Goal: Information Seeking & Learning: Compare options

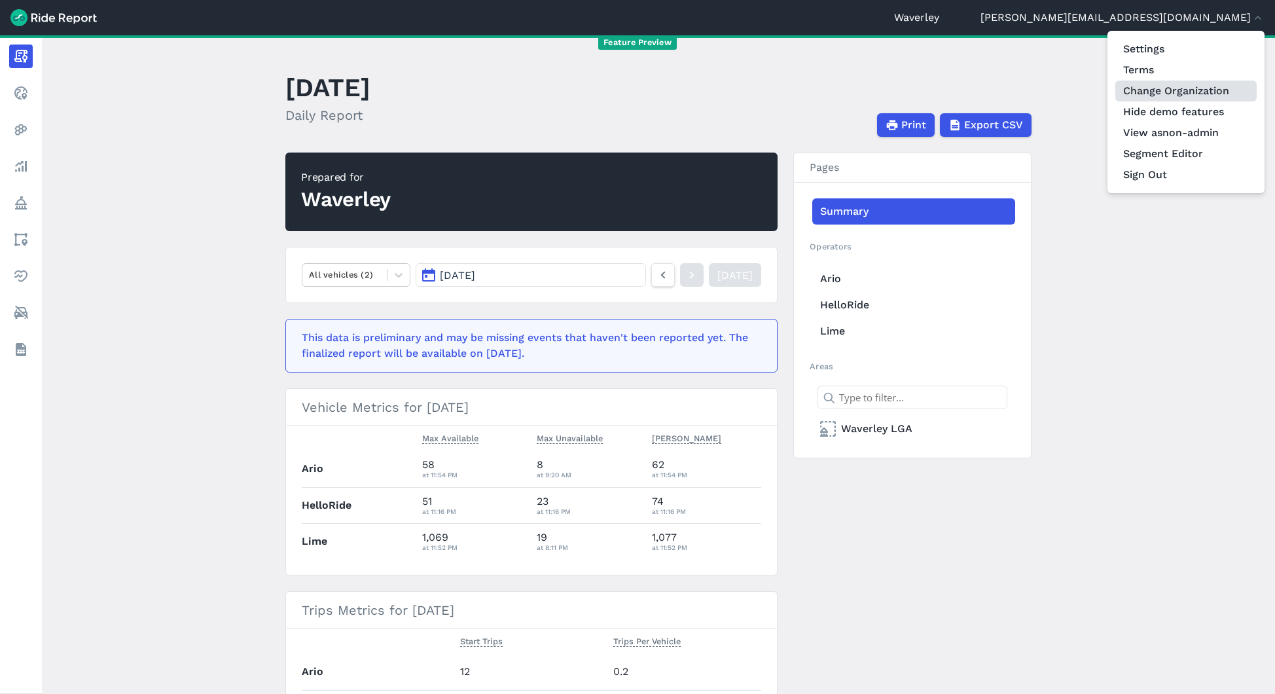
click at [1185, 98] on link "Change Organization" at bounding box center [1185, 91] width 141 height 21
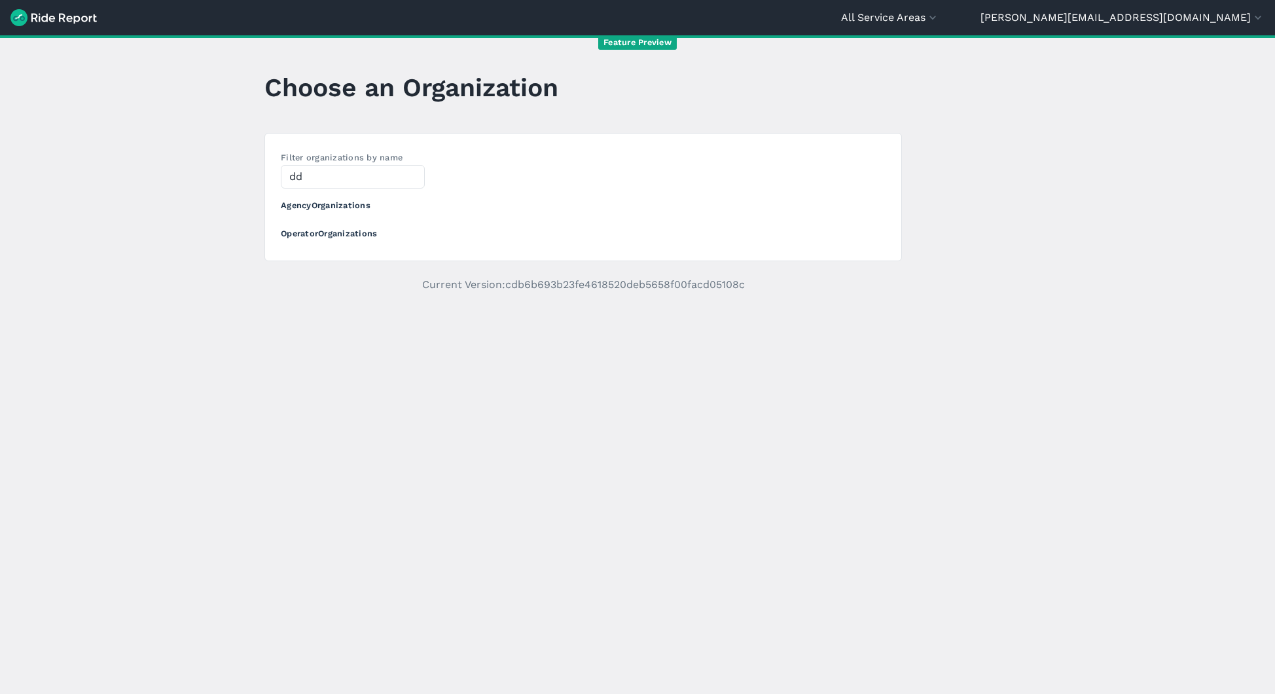
type input "d"
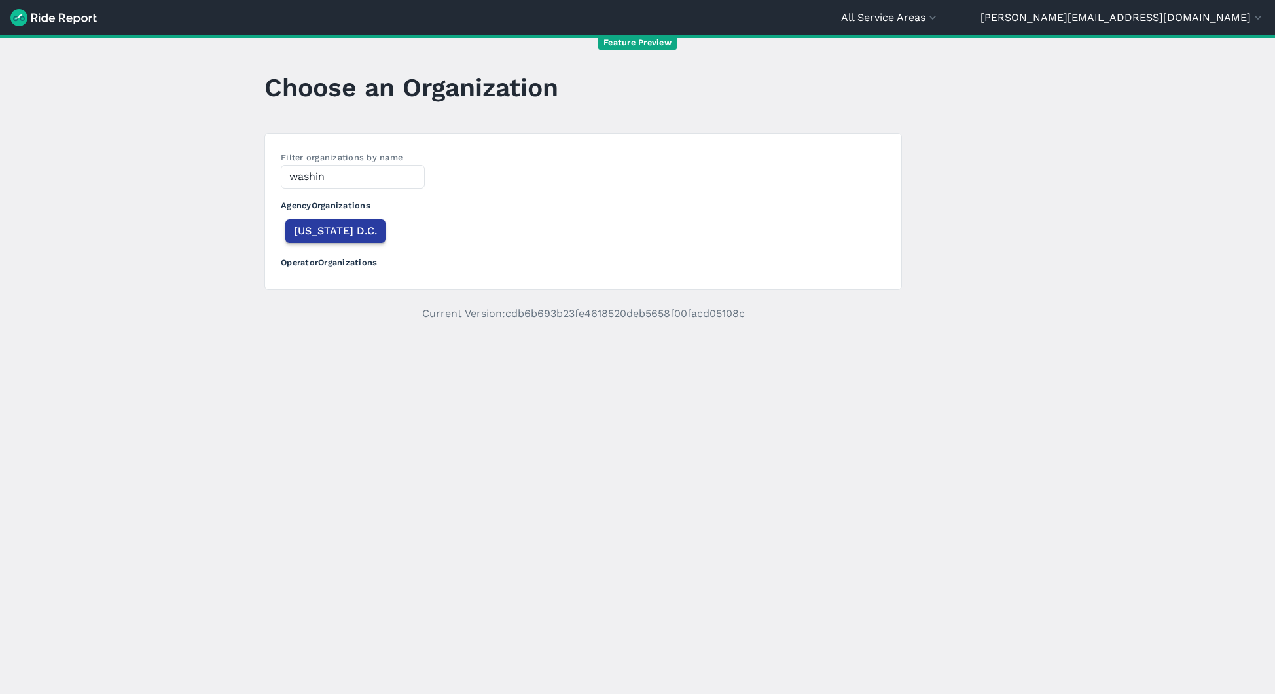
type input "washin"
click at [315, 240] on button "[US_STATE] D.C." at bounding box center [335, 231] width 100 height 24
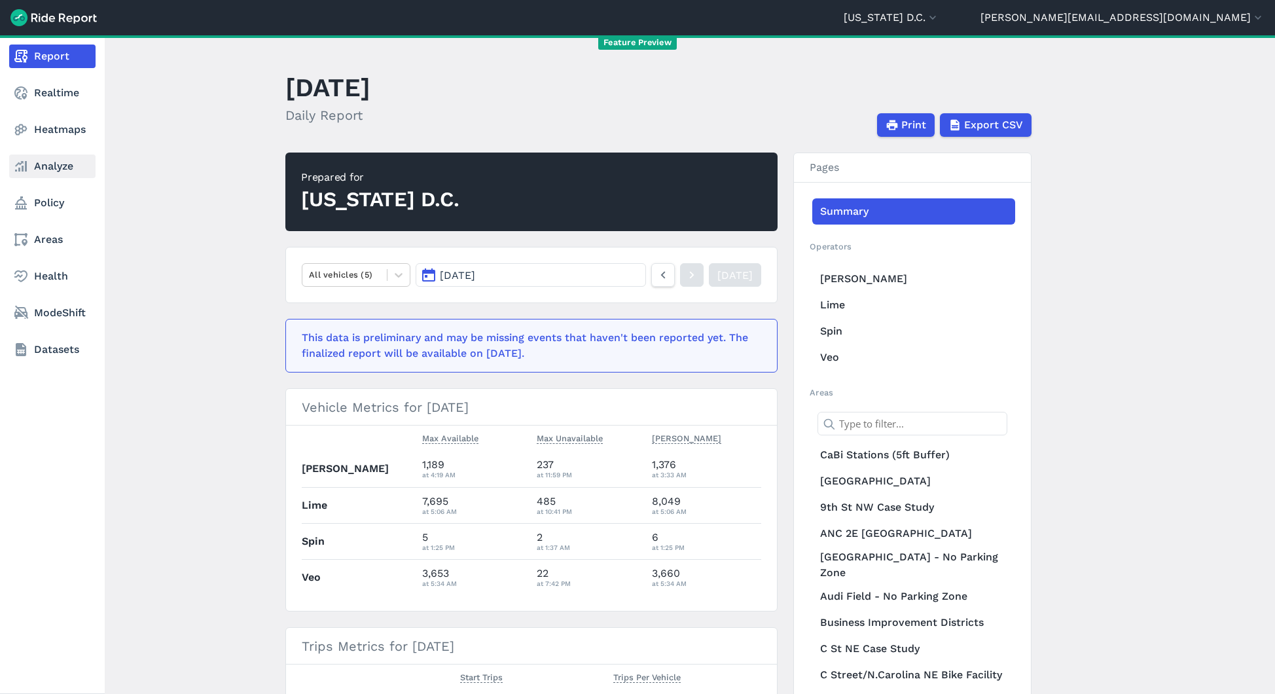
click at [27, 166] on icon at bounding box center [21, 166] width 16 height 16
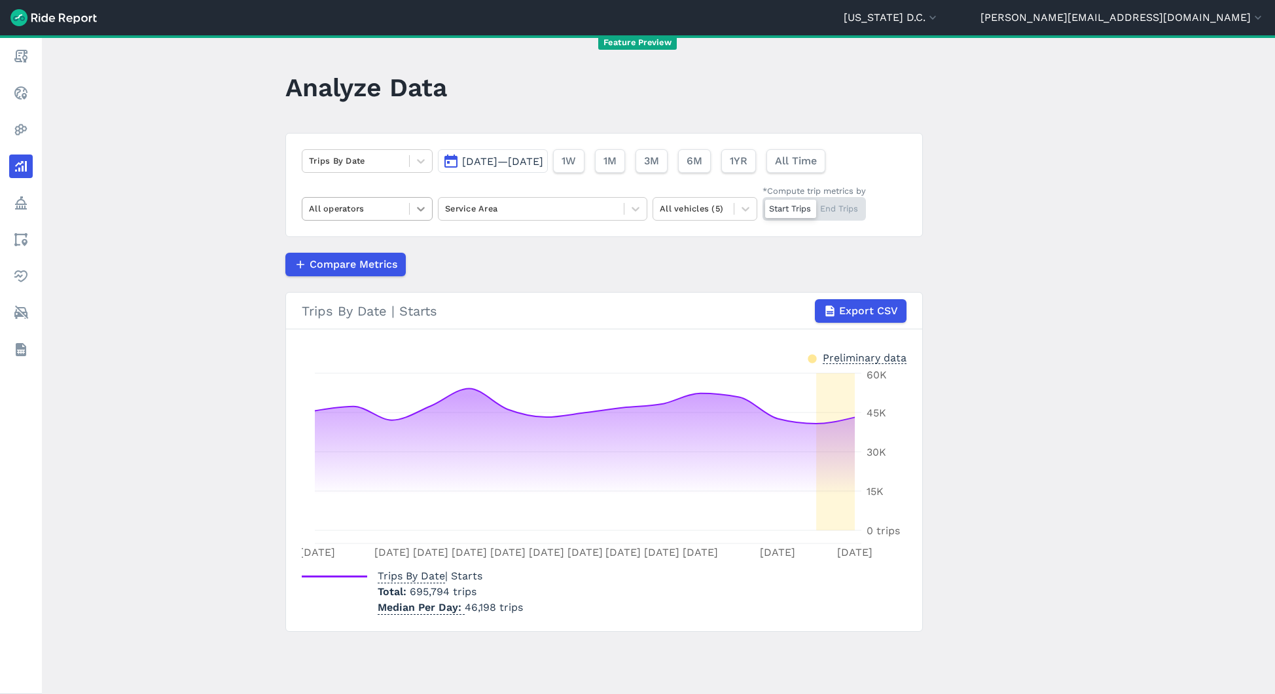
click at [427, 212] on div at bounding box center [421, 209] width 22 height 22
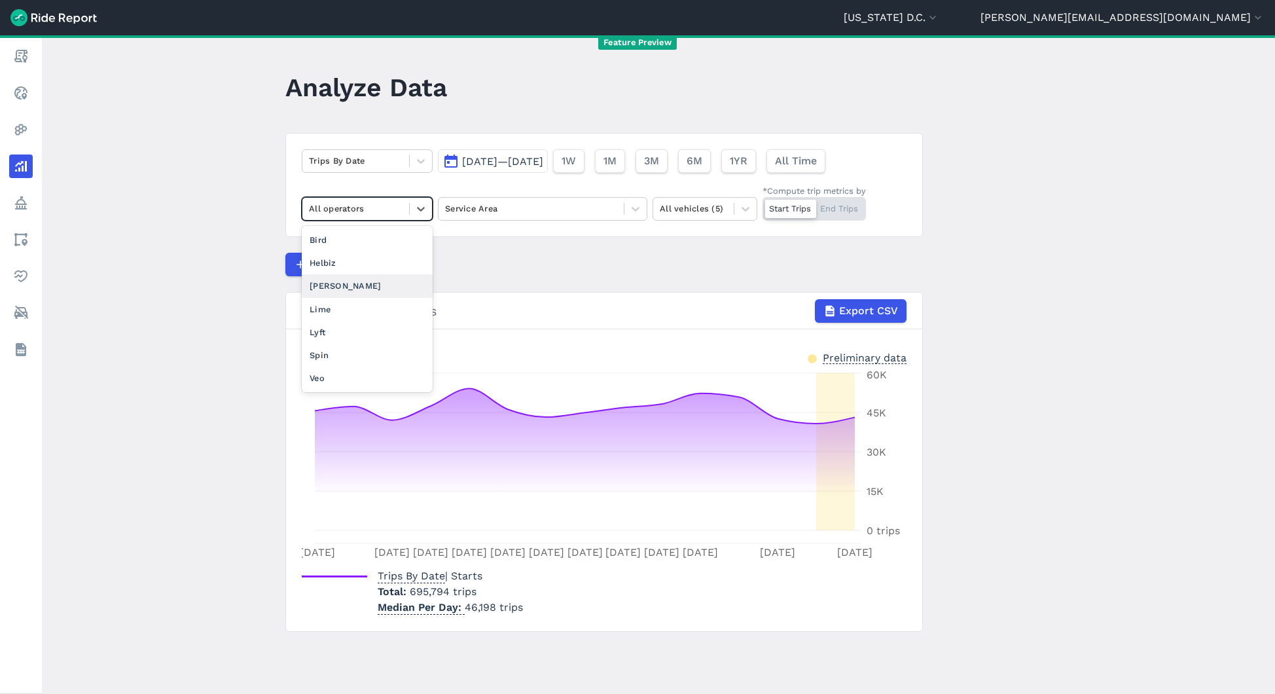
click at [372, 293] on div "[PERSON_NAME]" at bounding box center [367, 285] width 131 height 23
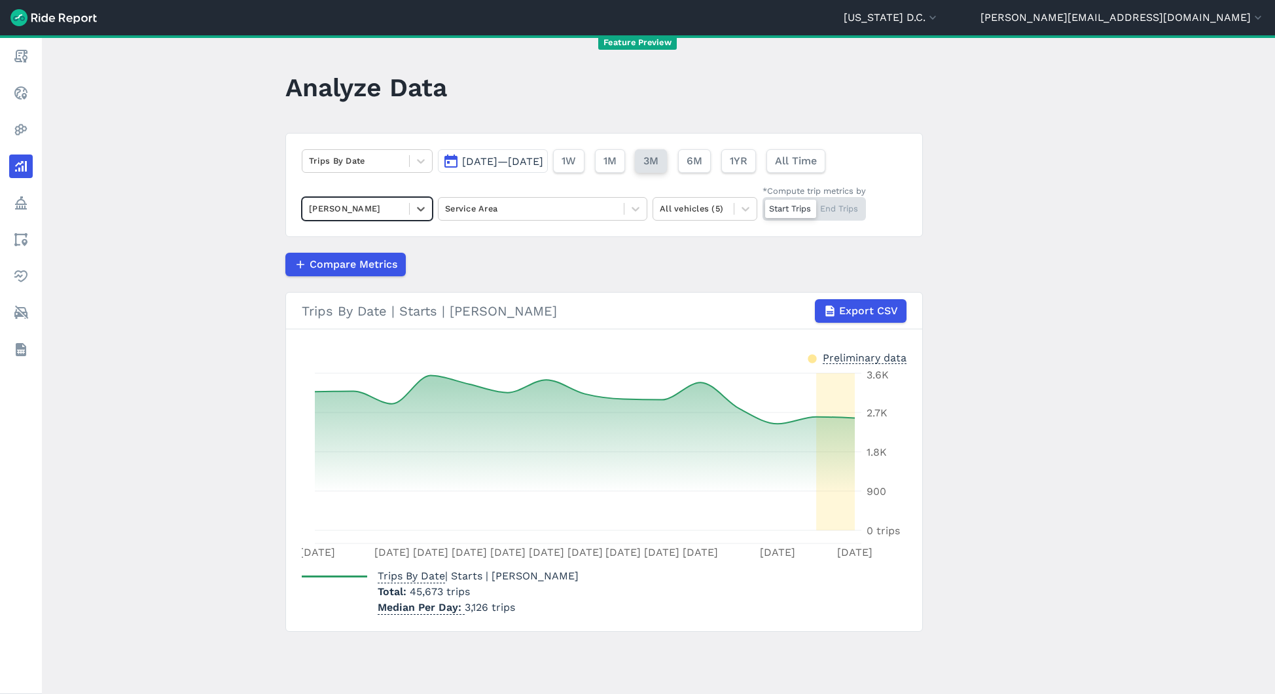
click at [659, 164] on span "3M" at bounding box center [650, 161] width 15 height 16
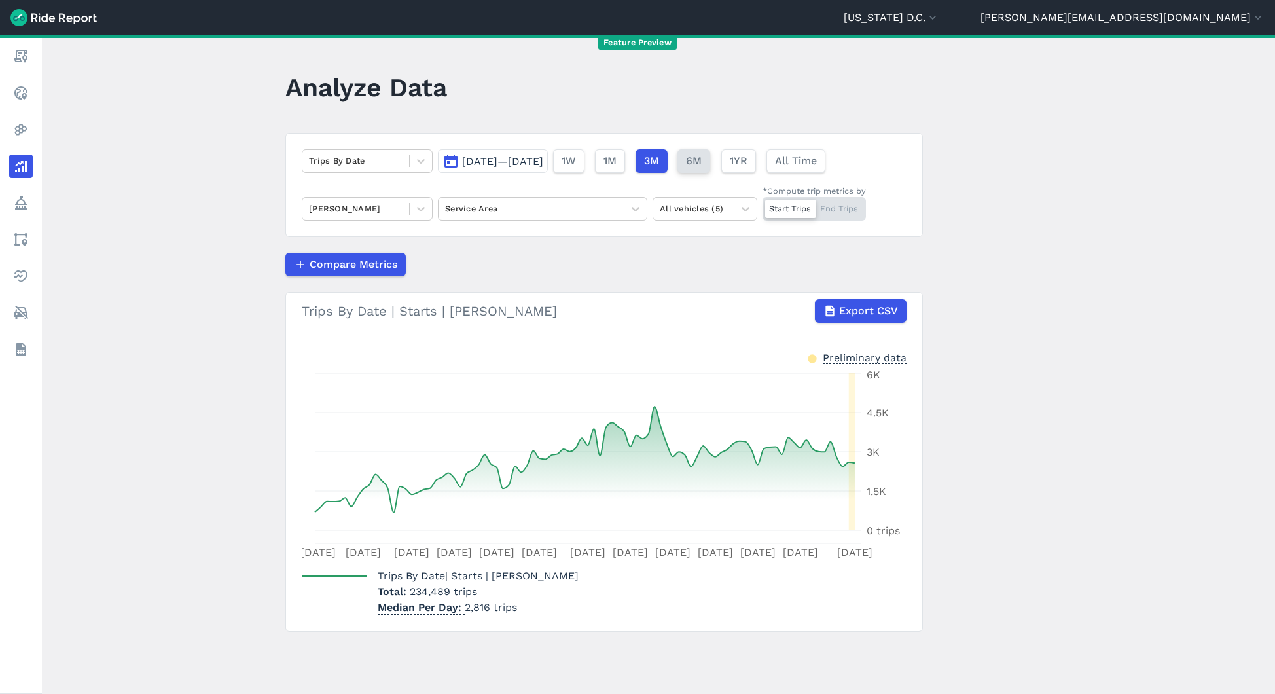
click at [702, 162] on span "6M" at bounding box center [694, 161] width 16 height 16
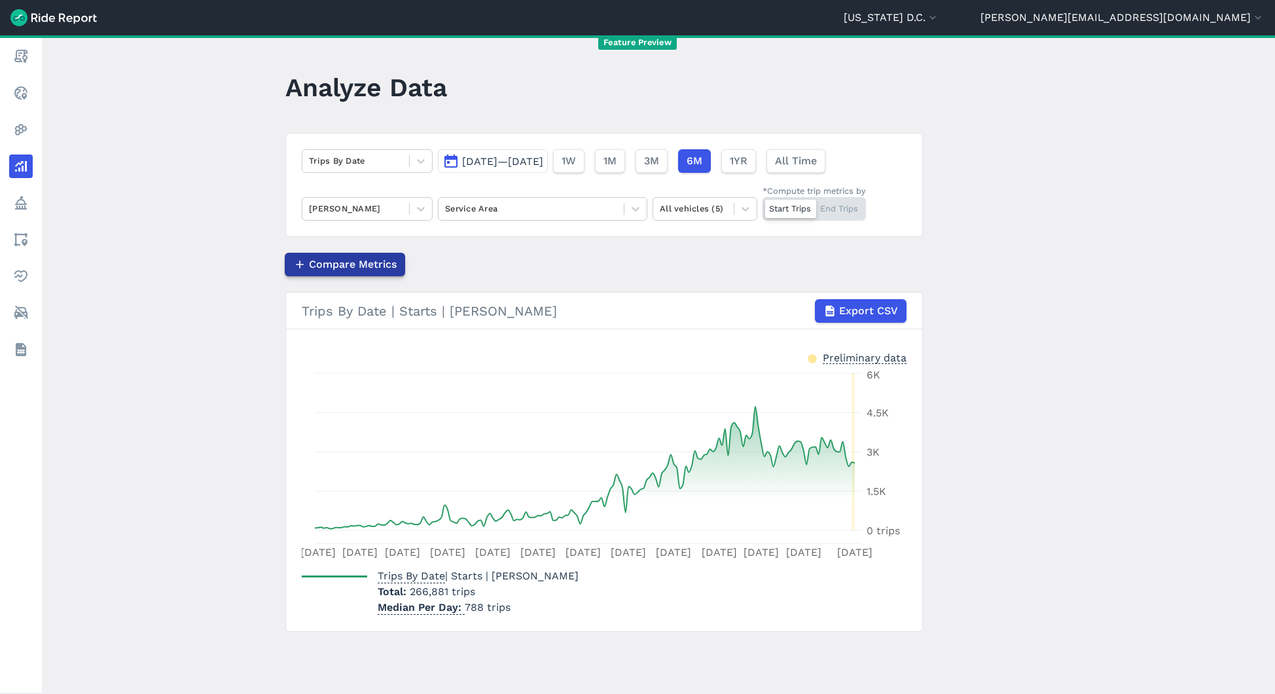
click at [385, 264] on span "Compare Metrics" at bounding box center [353, 265] width 88 height 16
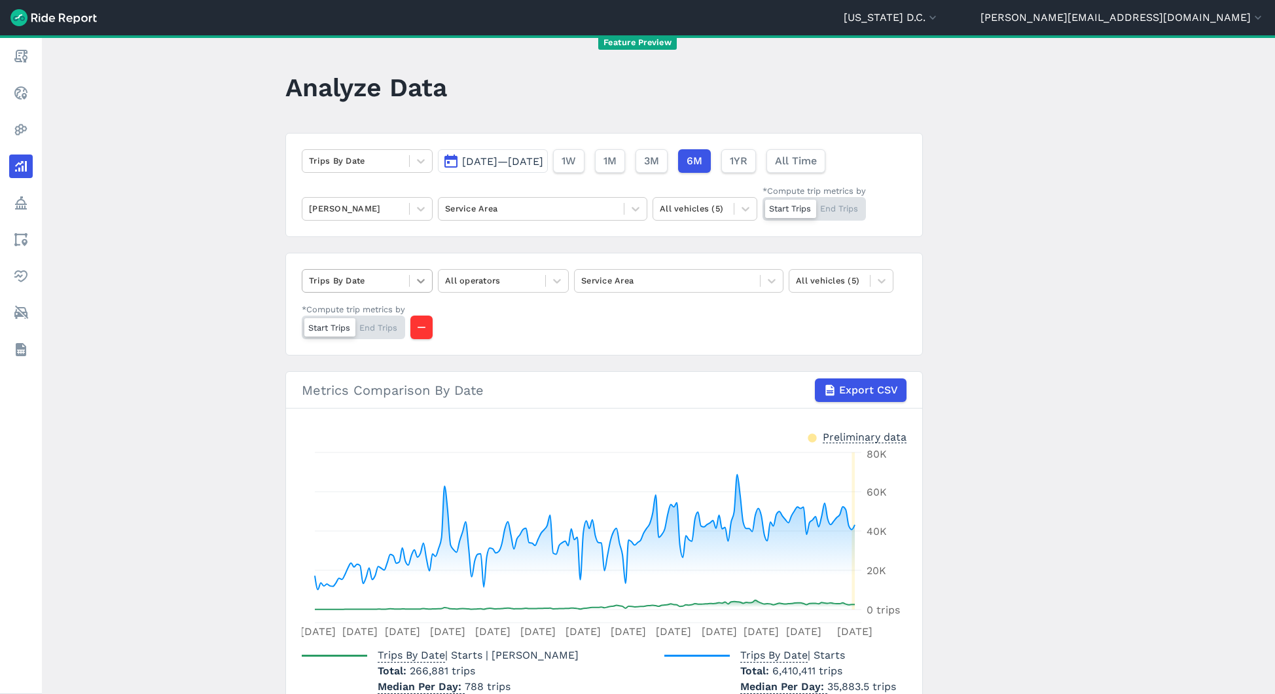
click at [424, 278] on icon at bounding box center [420, 280] width 13 height 13
click at [483, 278] on div at bounding box center [492, 280] width 94 height 15
click at [461, 384] on div "Lime" at bounding box center [503, 381] width 131 height 23
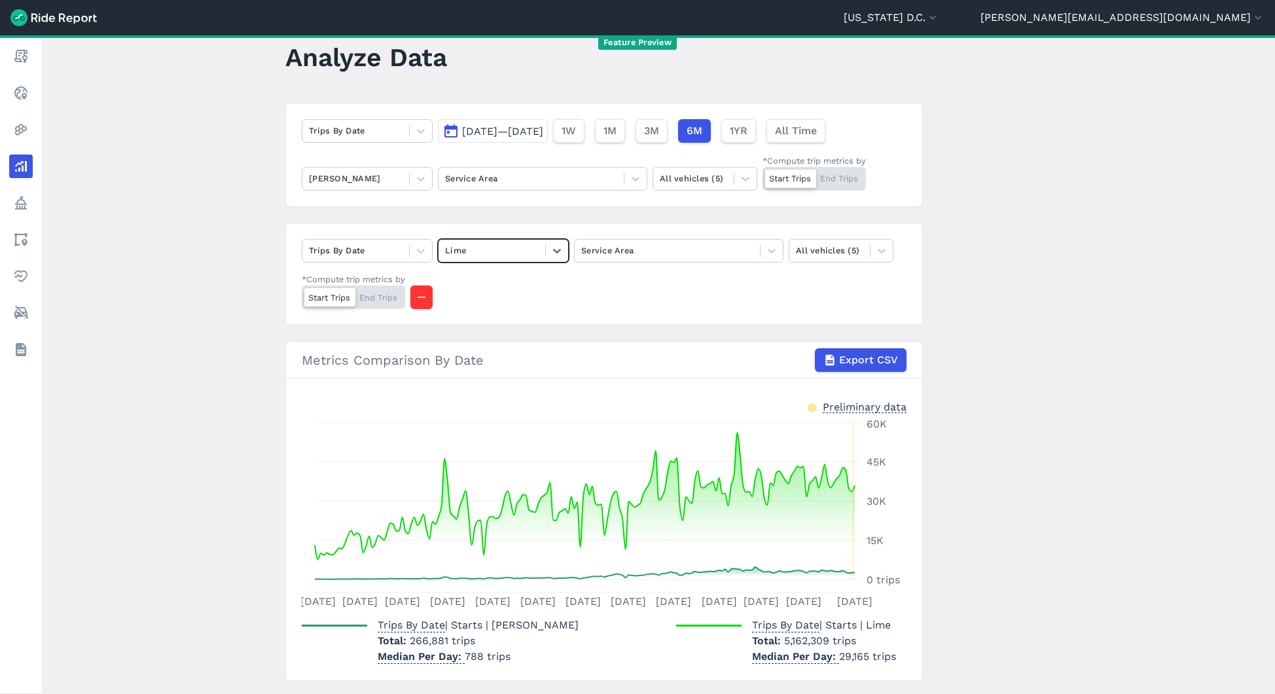
scroll to position [62, 0]
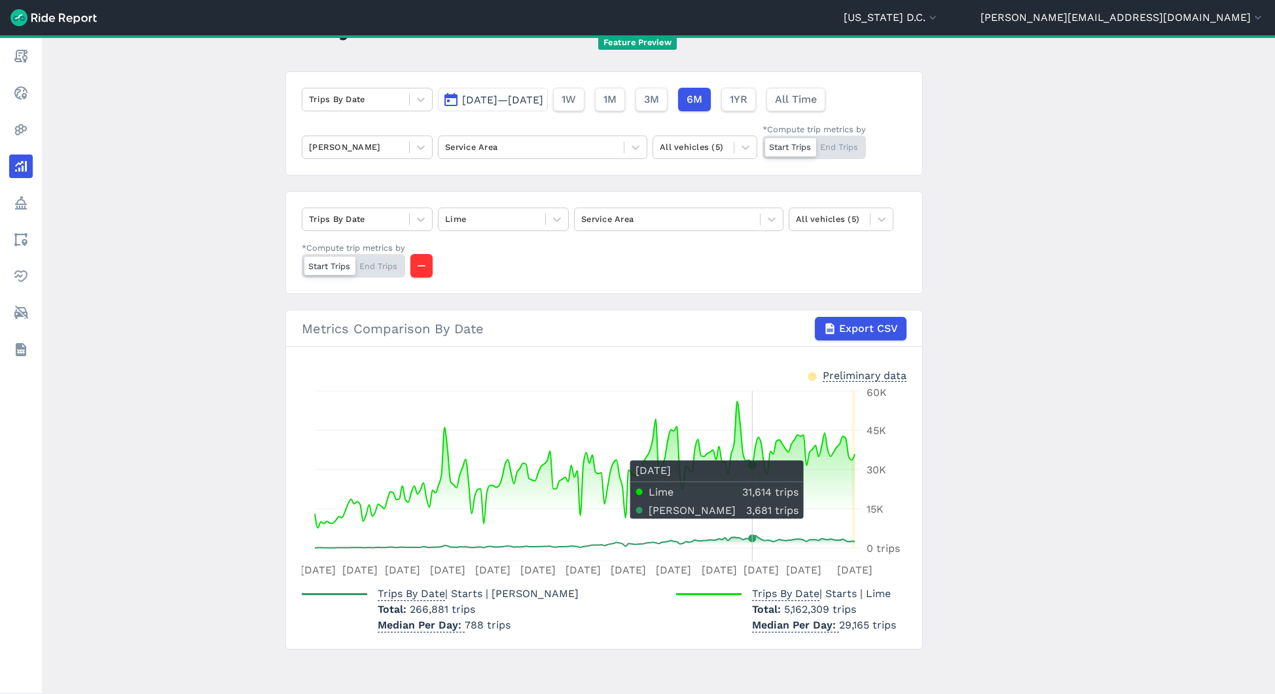
click at [751, 526] on icon at bounding box center [585, 474] width 540 height 147
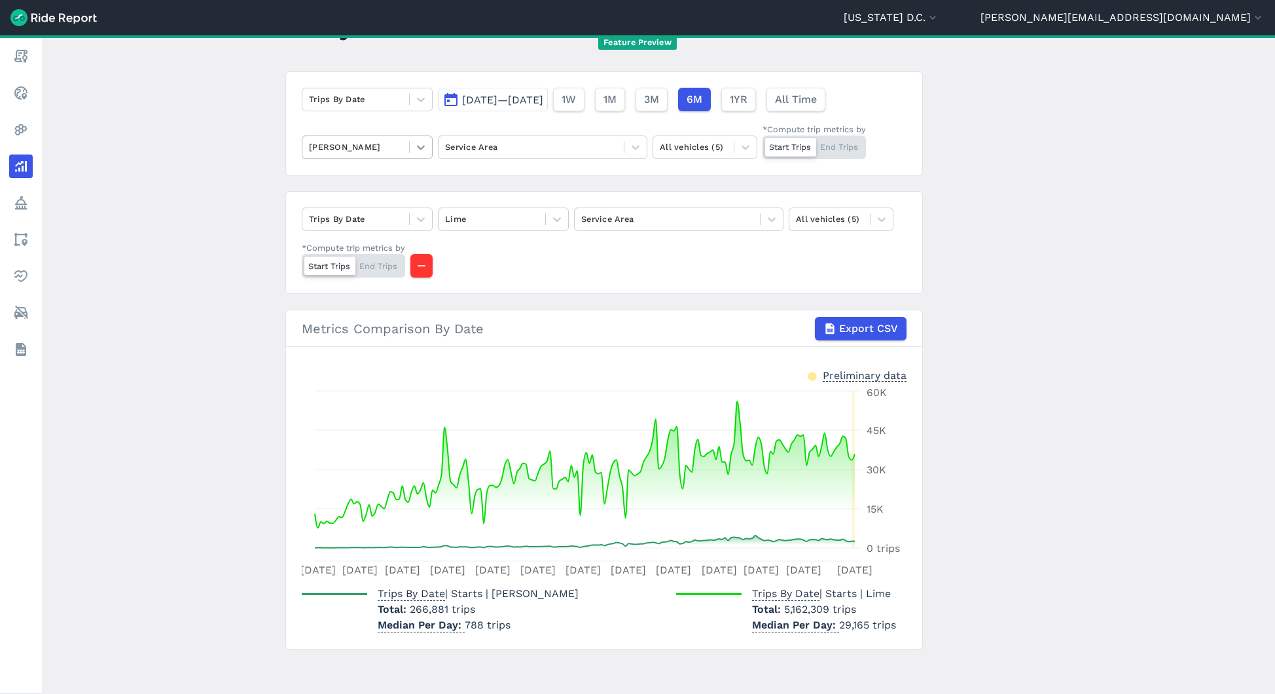
click at [422, 144] on icon at bounding box center [420, 147] width 13 height 13
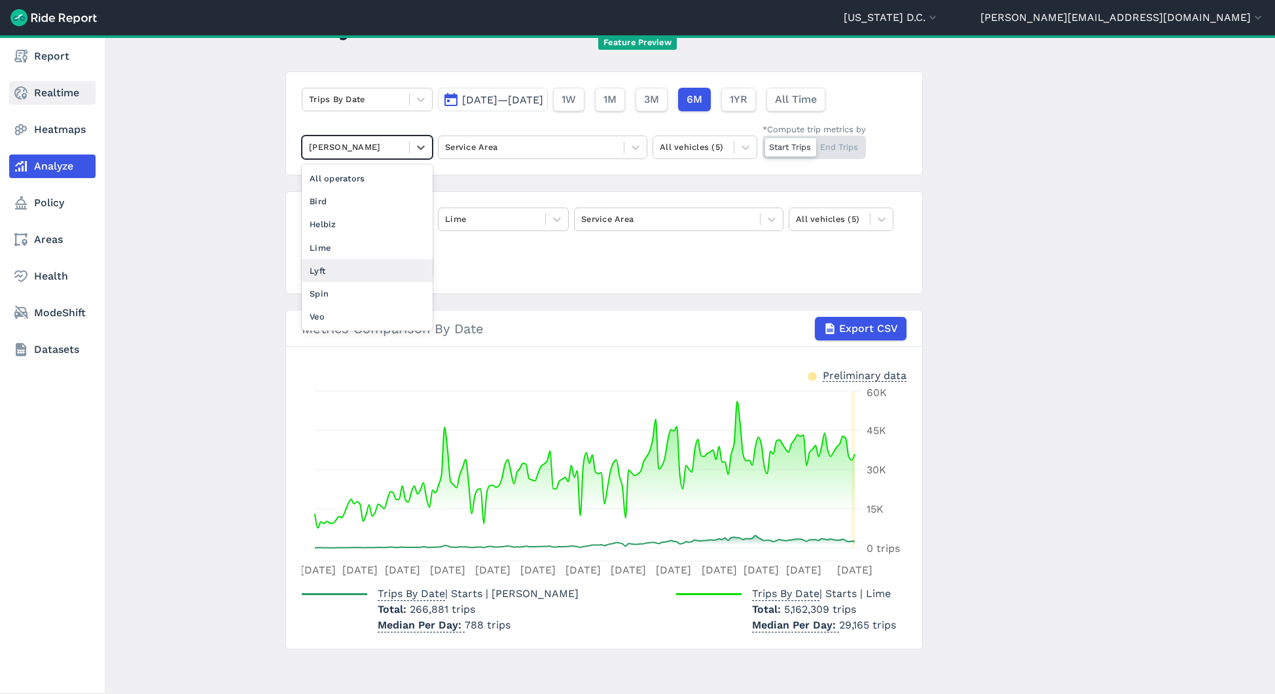
click at [41, 99] on link "Realtime" at bounding box center [52, 93] width 86 height 24
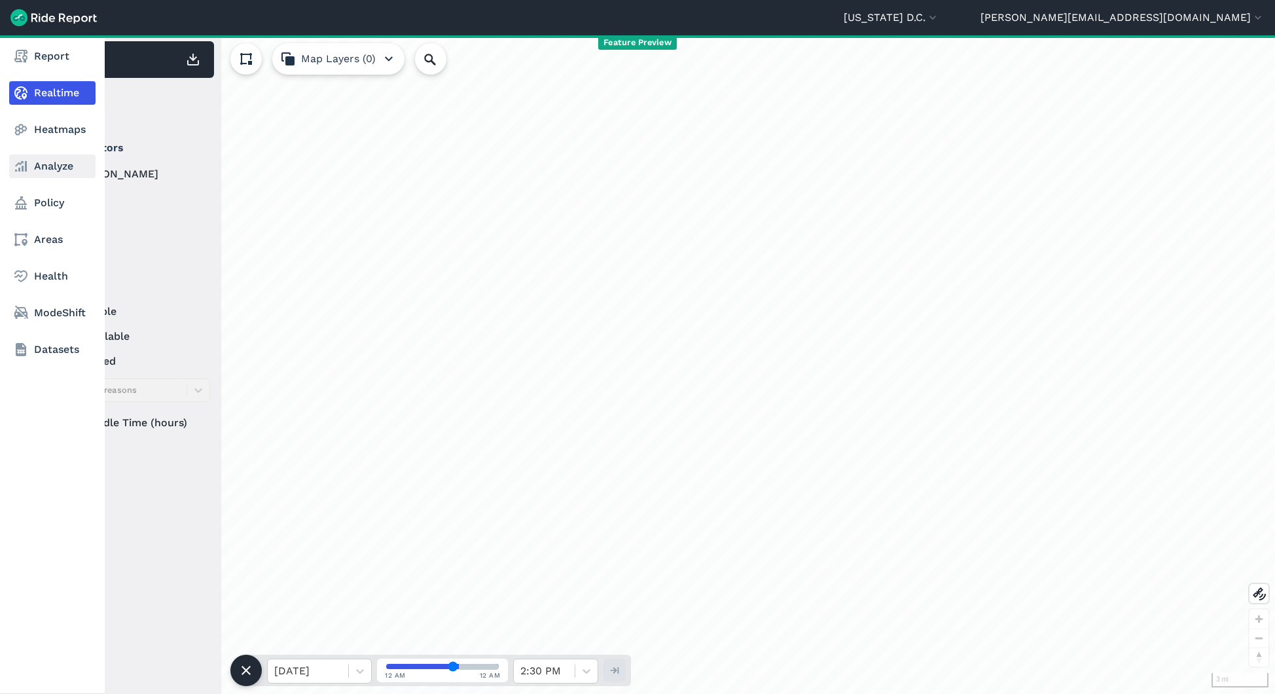
click at [31, 167] on link "Analyze" at bounding box center [52, 166] width 86 height 24
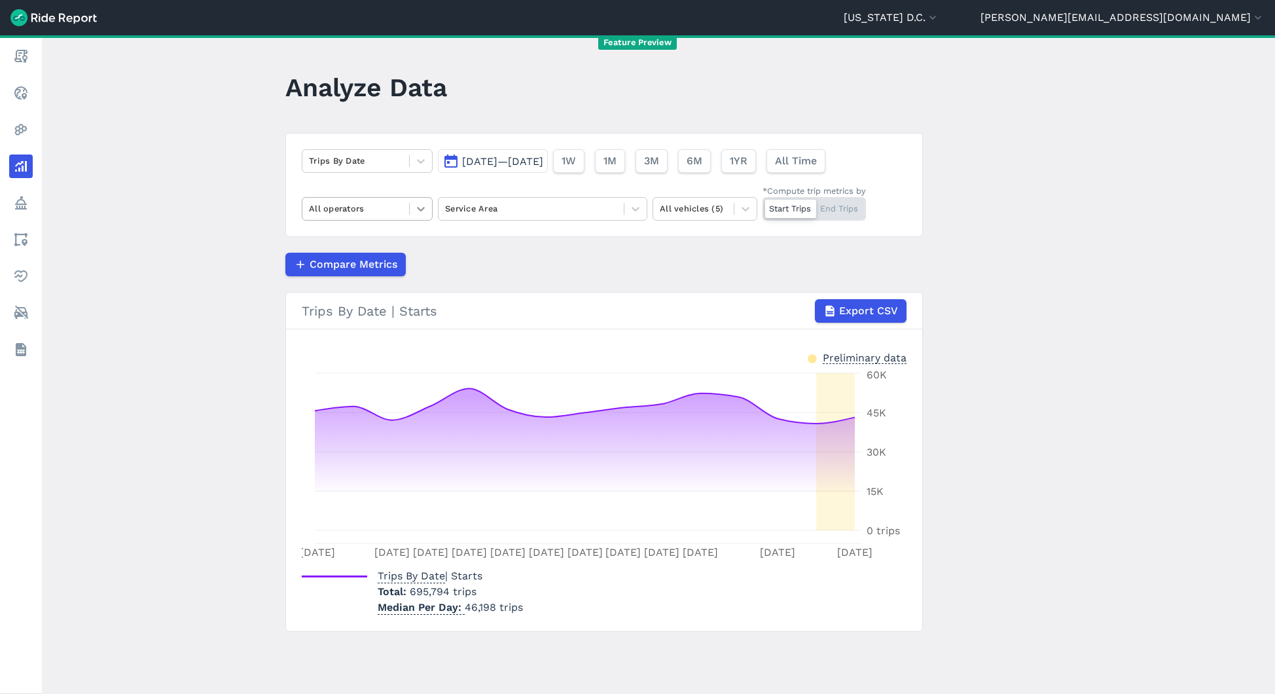
click at [424, 209] on icon at bounding box center [420, 208] width 13 height 13
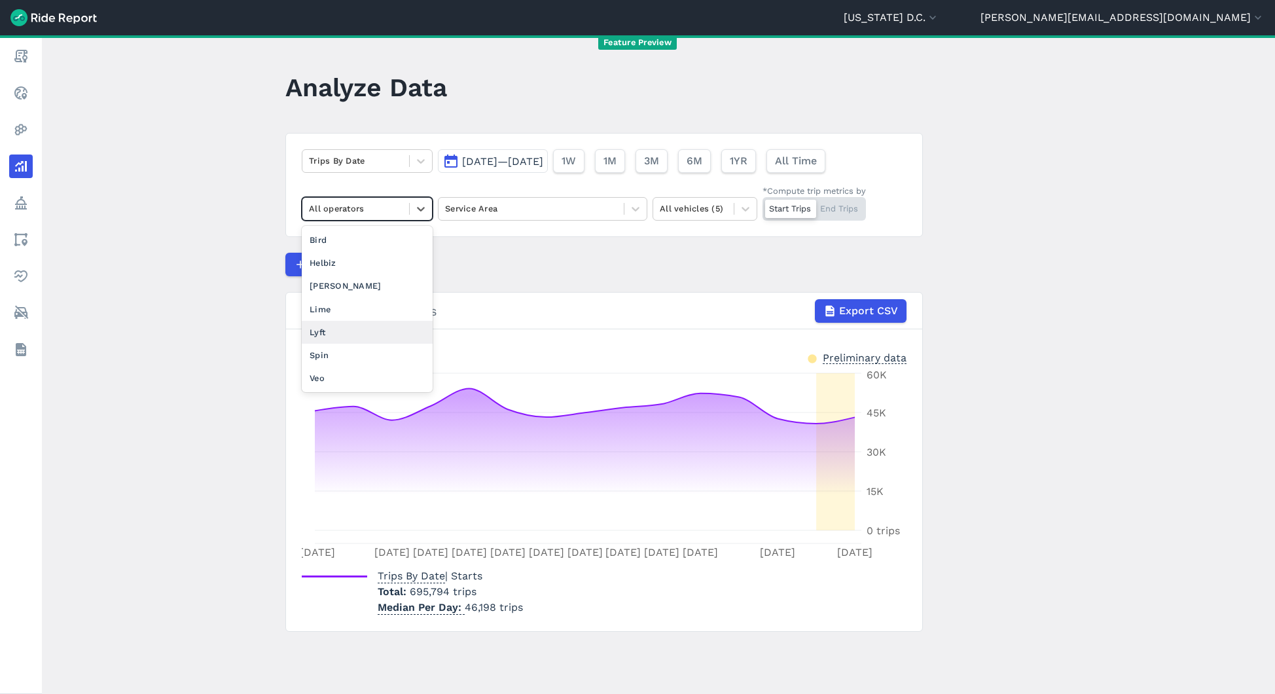
click at [371, 348] on div "Spin" at bounding box center [367, 355] width 131 height 23
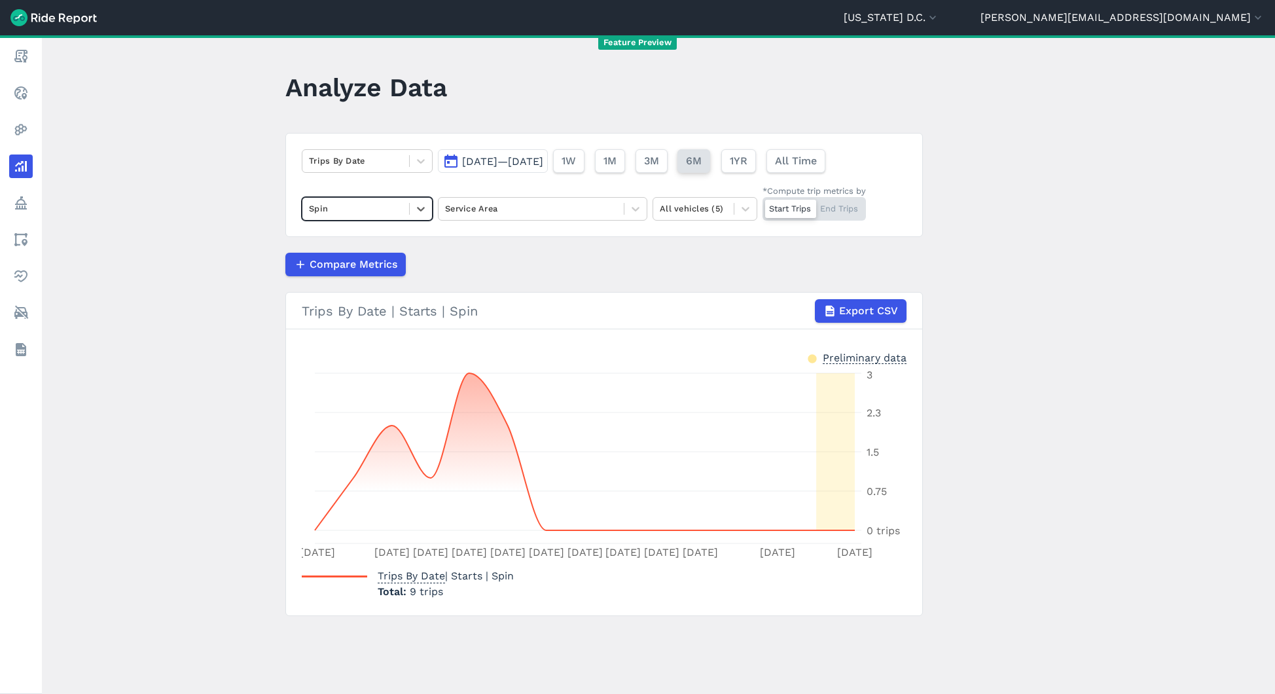
click at [702, 164] on span "6M" at bounding box center [694, 161] width 16 height 16
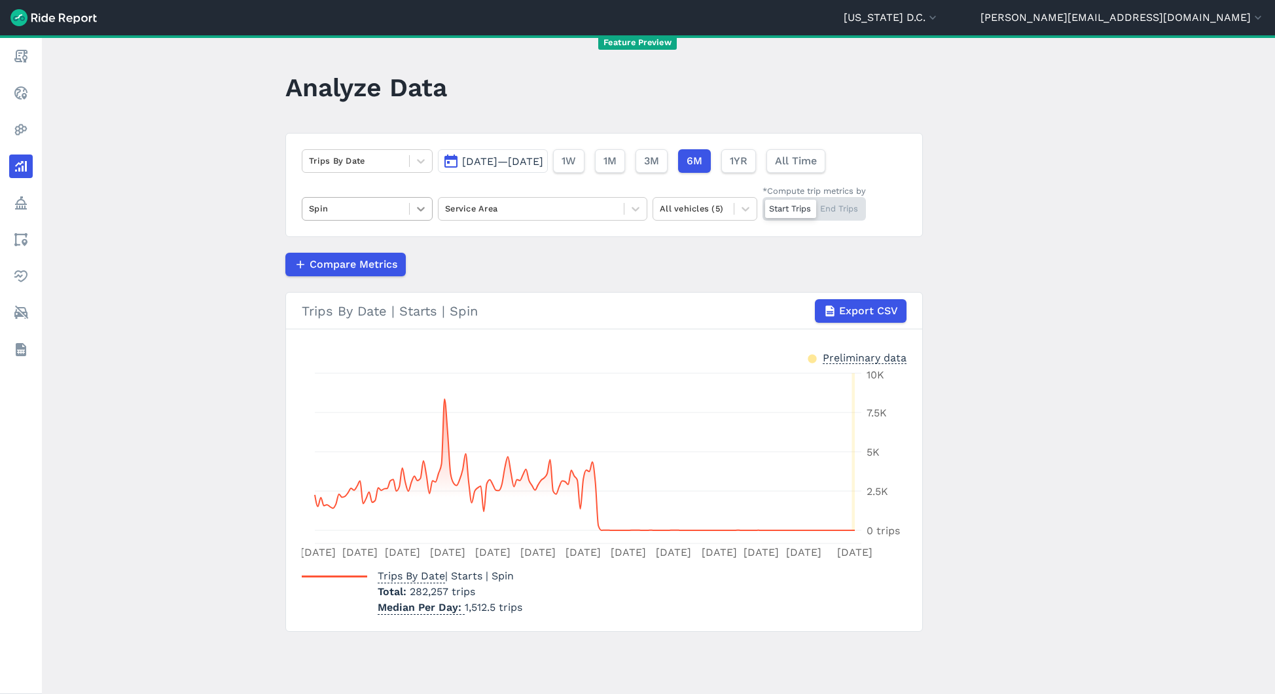
click at [417, 207] on icon at bounding box center [421, 209] width 8 height 5
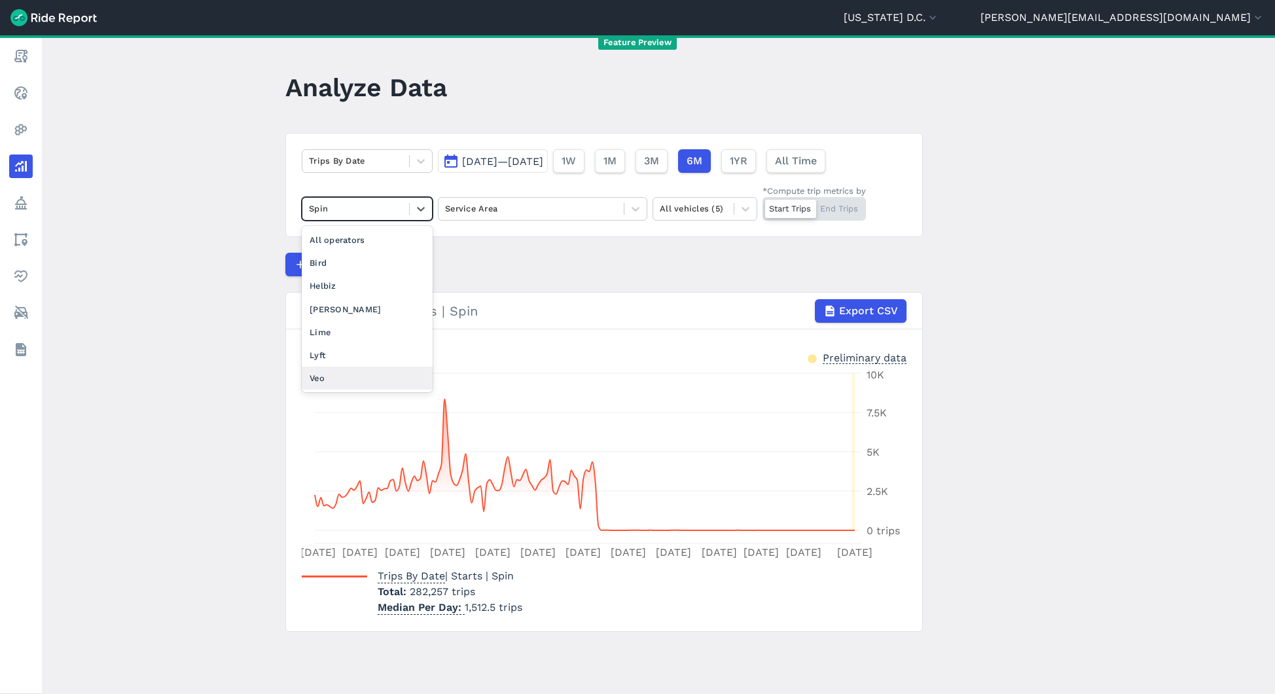
click at [376, 375] on div "Veo" at bounding box center [367, 378] width 131 height 23
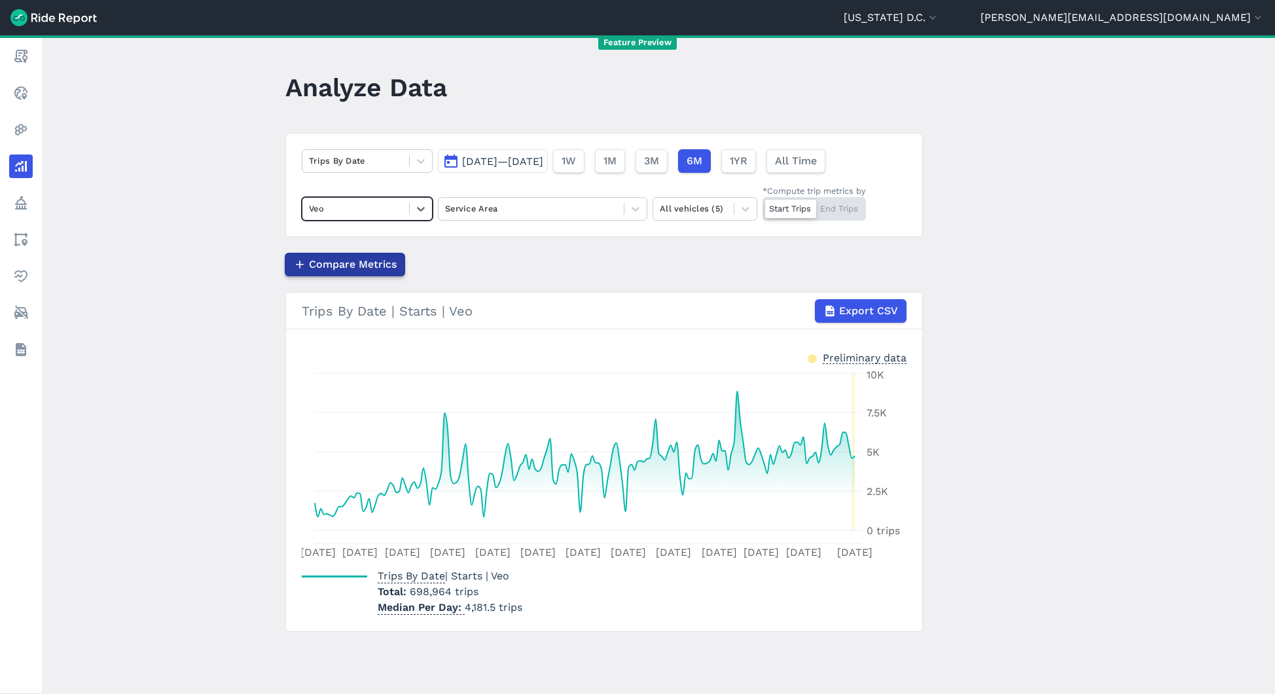
click at [384, 261] on span "Compare Metrics" at bounding box center [353, 265] width 88 height 16
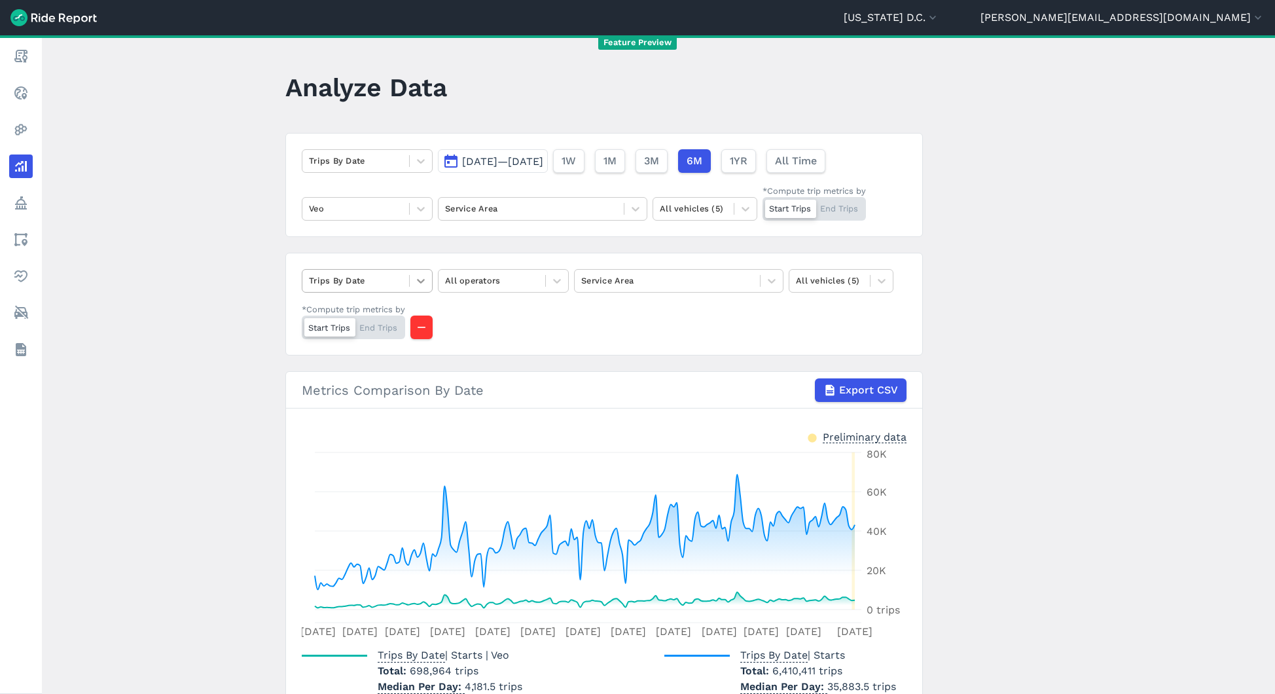
click at [427, 278] on div at bounding box center [421, 281] width 22 height 22
click at [499, 278] on div at bounding box center [492, 280] width 94 height 15
click at [484, 361] on div "[PERSON_NAME]" at bounding box center [503, 357] width 131 height 23
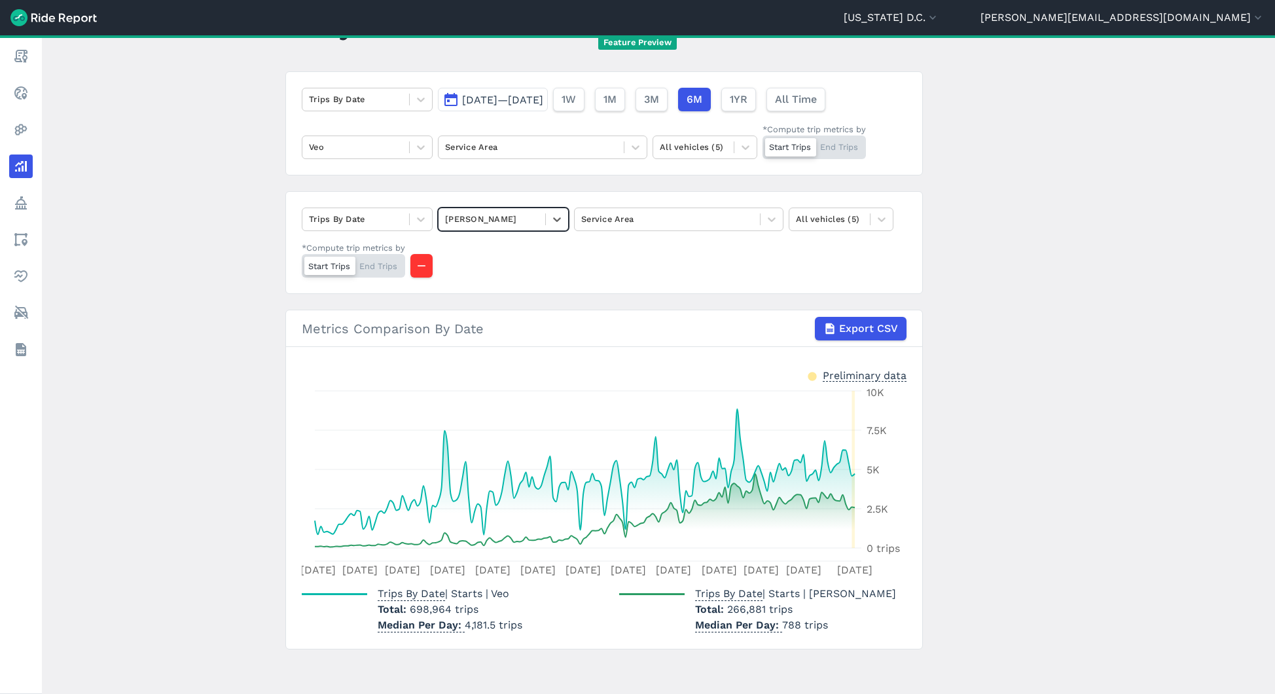
scroll to position [61, 0]
click at [399, 218] on div at bounding box center [356, 219] width 94 height 15
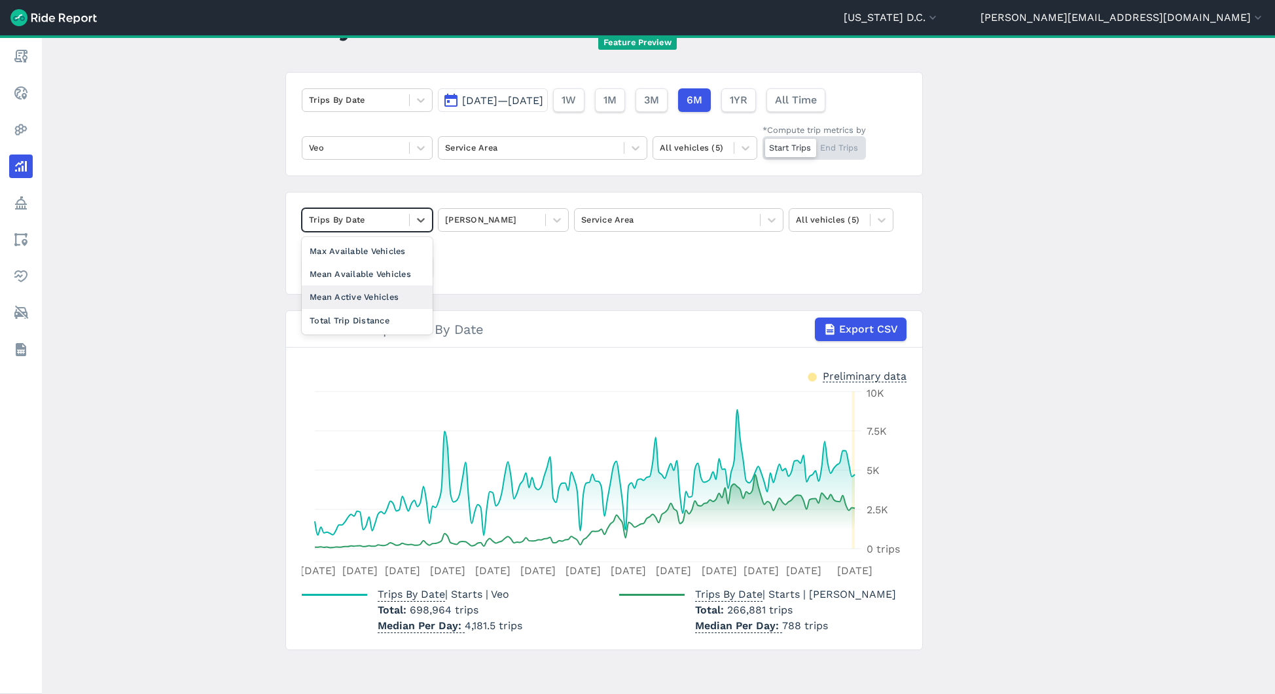
click at [526, 251] on div "option Mean Active Vehicles focused, 4 of 5. 4 results available. Use Up and Do…" at bounding box center [604, 243] width 638 height 103
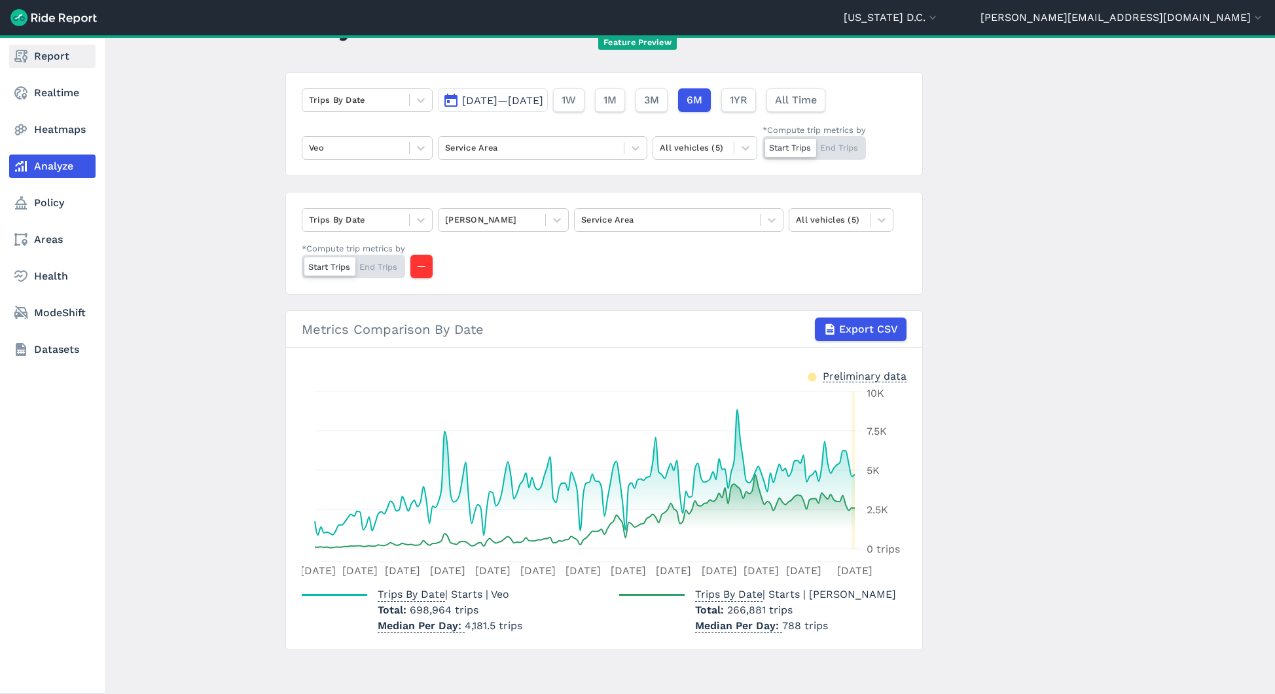
click at [62, 53] on link "Report" at bounding box center [52, 57] width 86 height 24
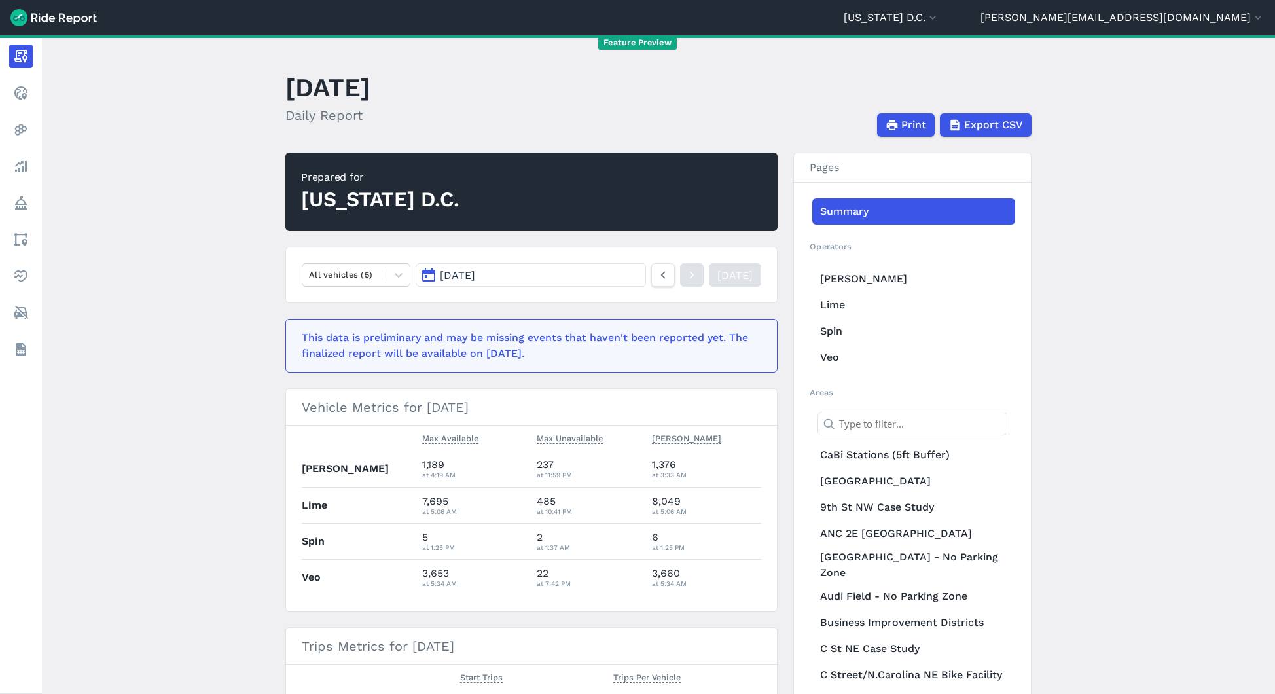
click at [550, 275] on button "[DATE]" at bounding box center [531, 275] width 230 height 24
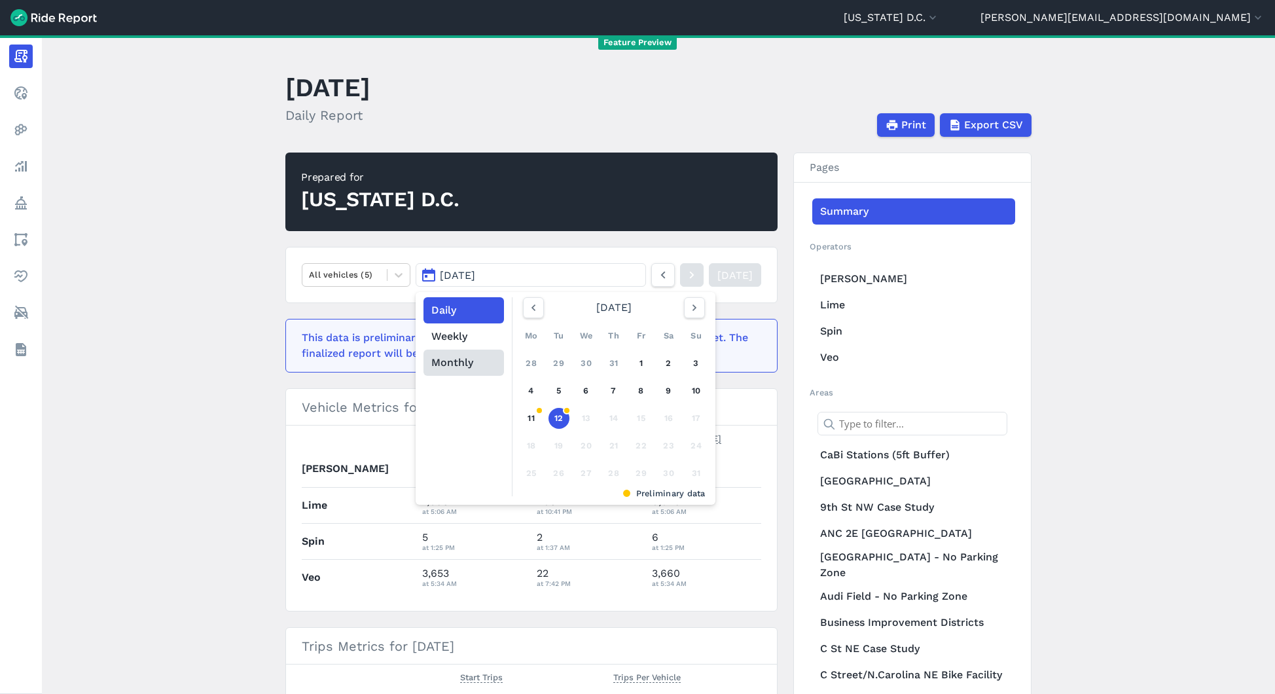
click at [458, 362] on button "Monthly" at bounding box center [464, 363] width 81 height 26
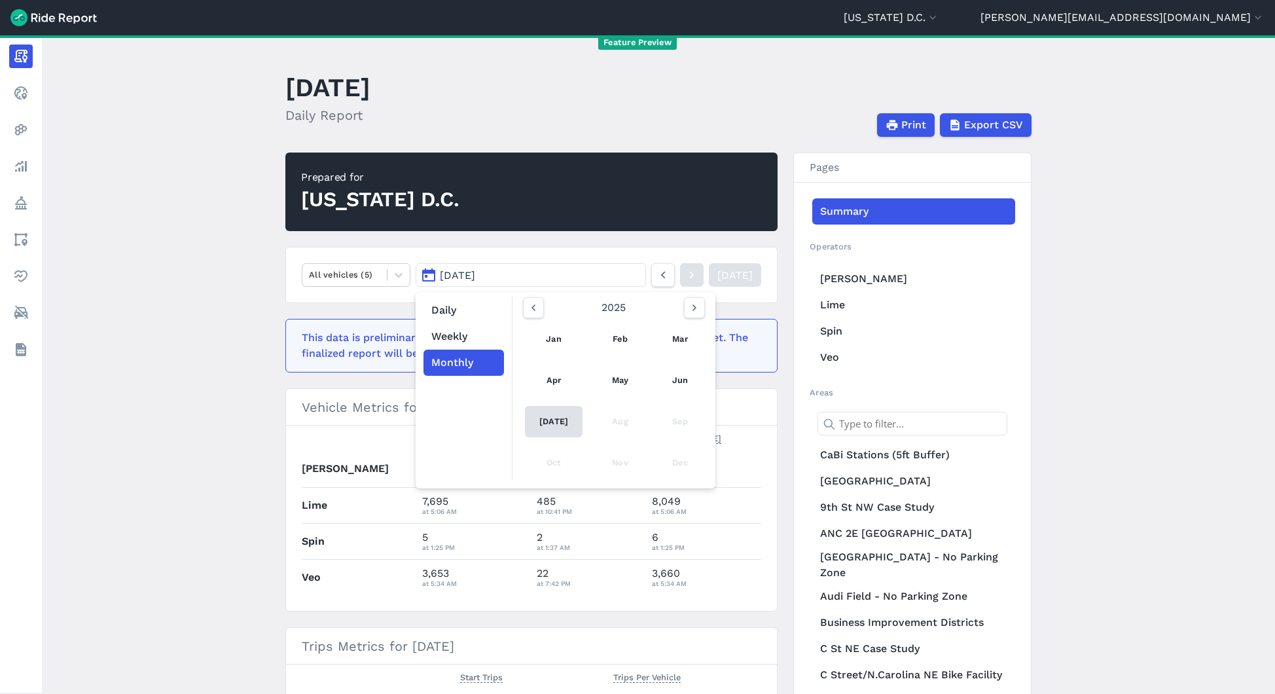
click at [548, 419] on link "[DATE]" at bounding box center [554, 421] width 58 height 31
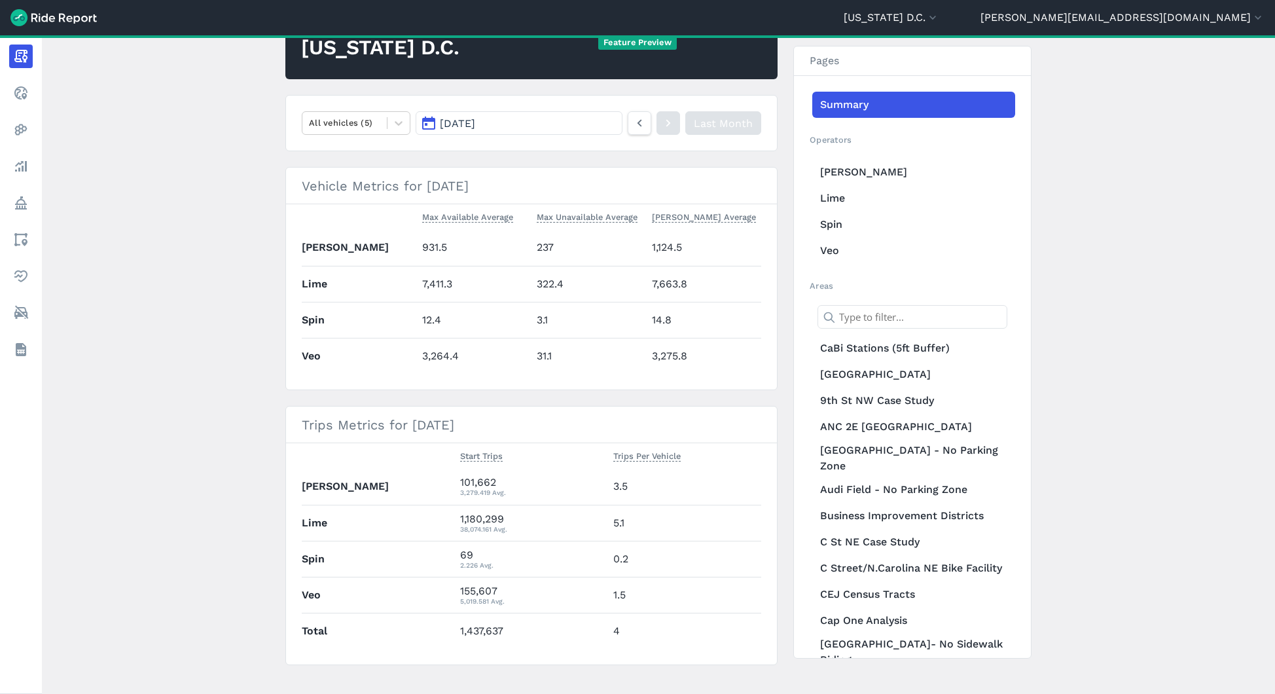
scroll to position [139, 0]
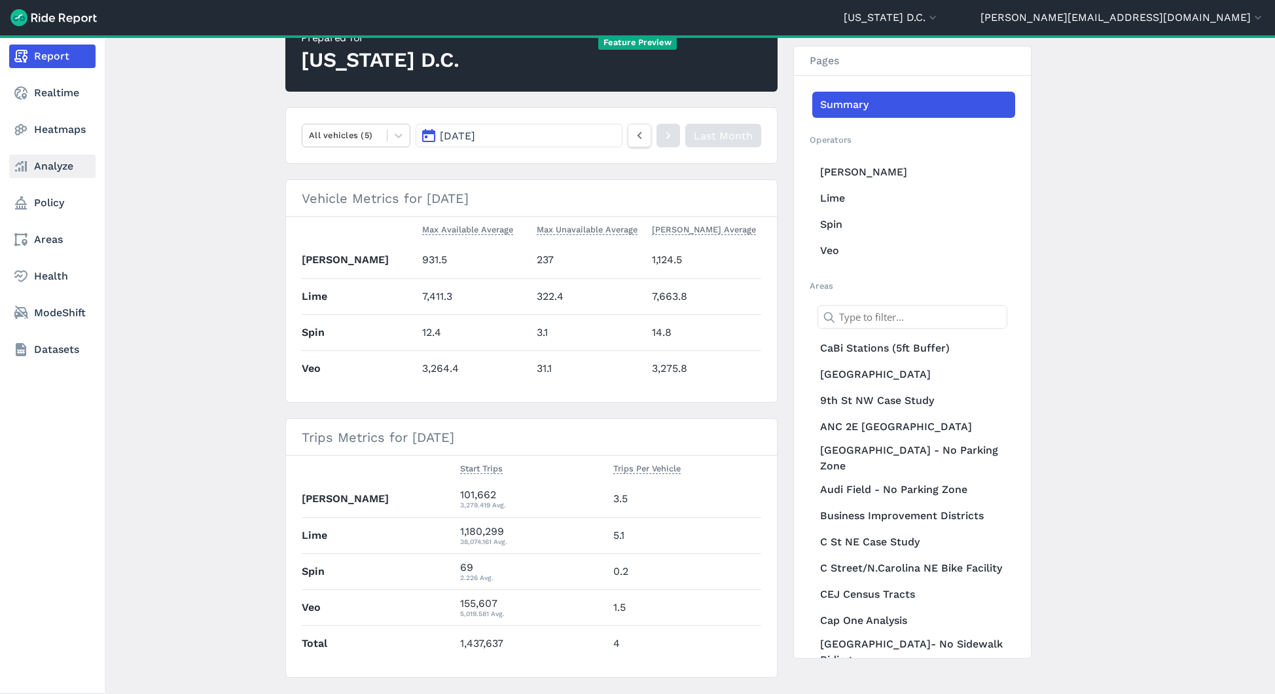
click at [36, 166] on link "Analyze" at bounding box center [52, 166] width 86 height 24
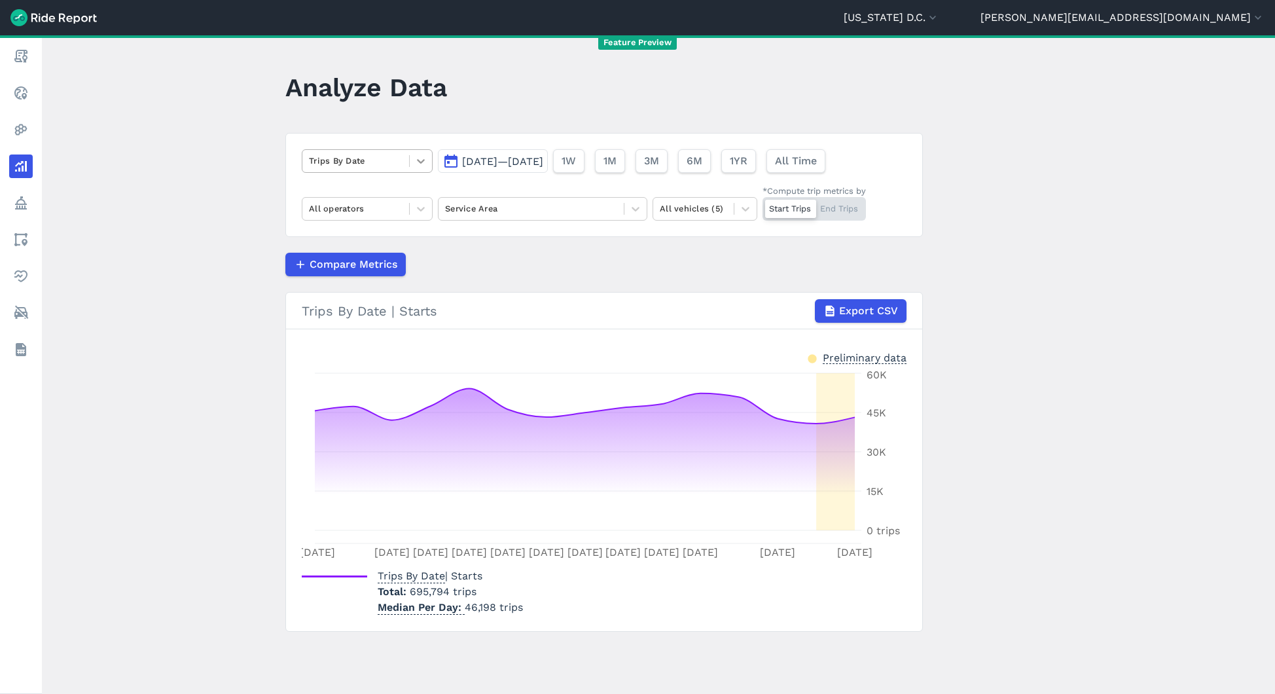
click at [414, 166] on icon at bounding box center [420, 160] width 13 height 13
click at [548, 159] on button "[DATE]—[DATE]" at bounding box center [493, 161] width 110 height 24
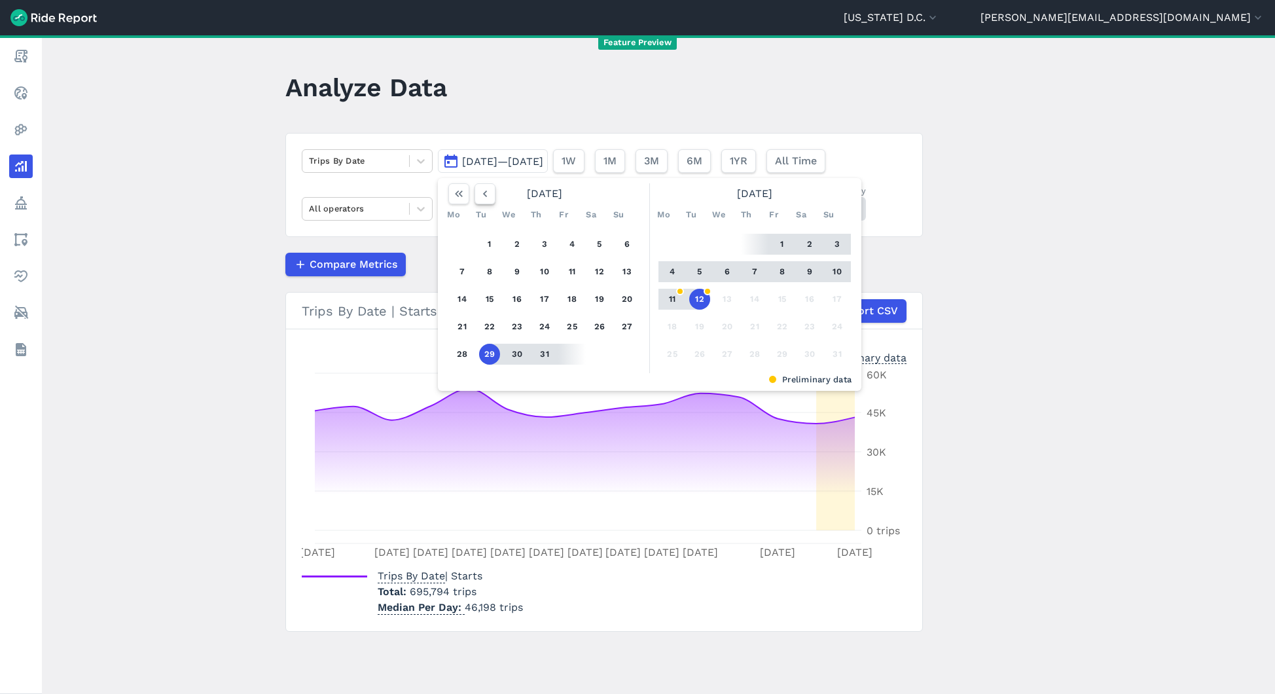
click at [484, 193] on icon "button" at bounding box center [485, 193] width 13 height 13
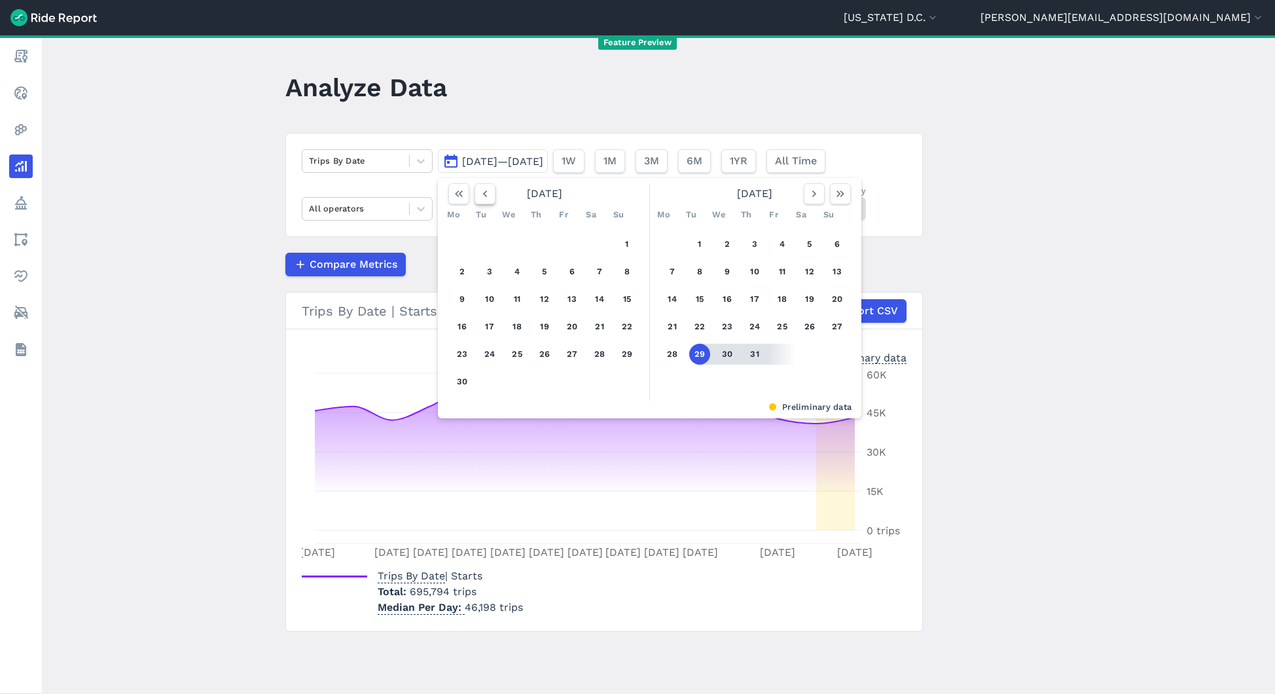
click at [484, 193] on icon "button" at bounding box center [485, 193] width 13 height 13
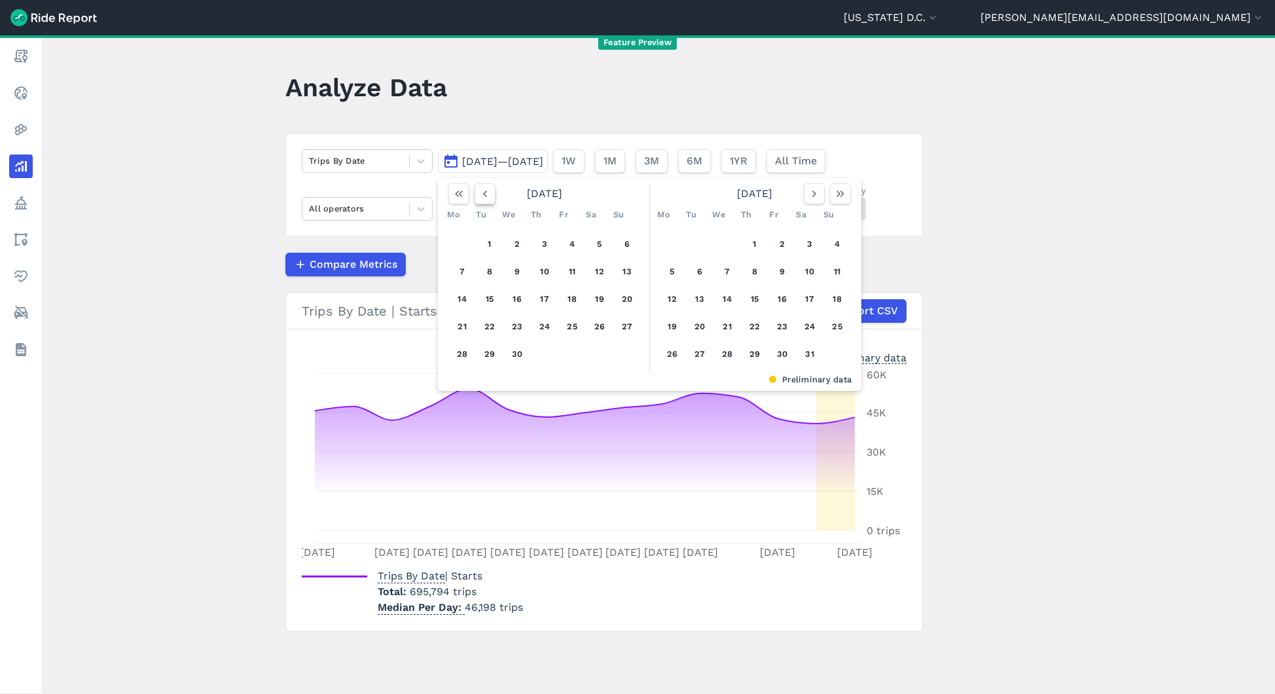
click at [484, 193] on icon "button" at bounding box center [485, 193] width 13 height 13
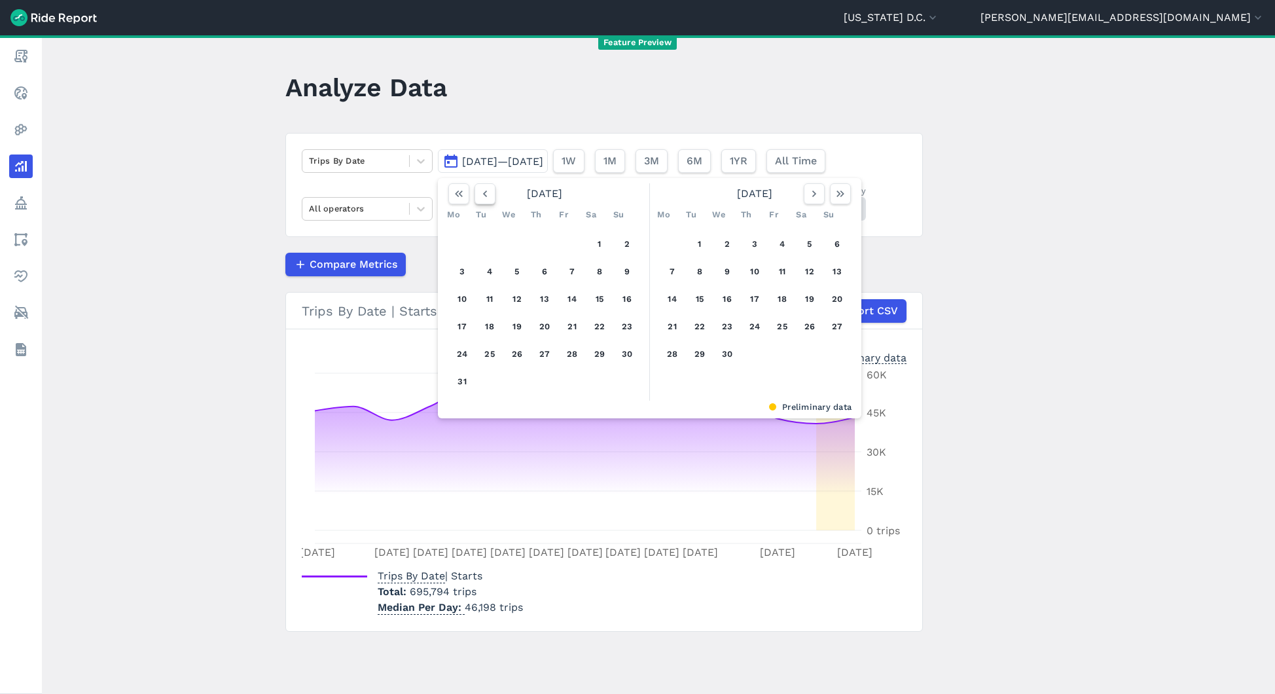
click at [484, 193] on icon "button" at bounding box center [485, 193] width 13 height 13
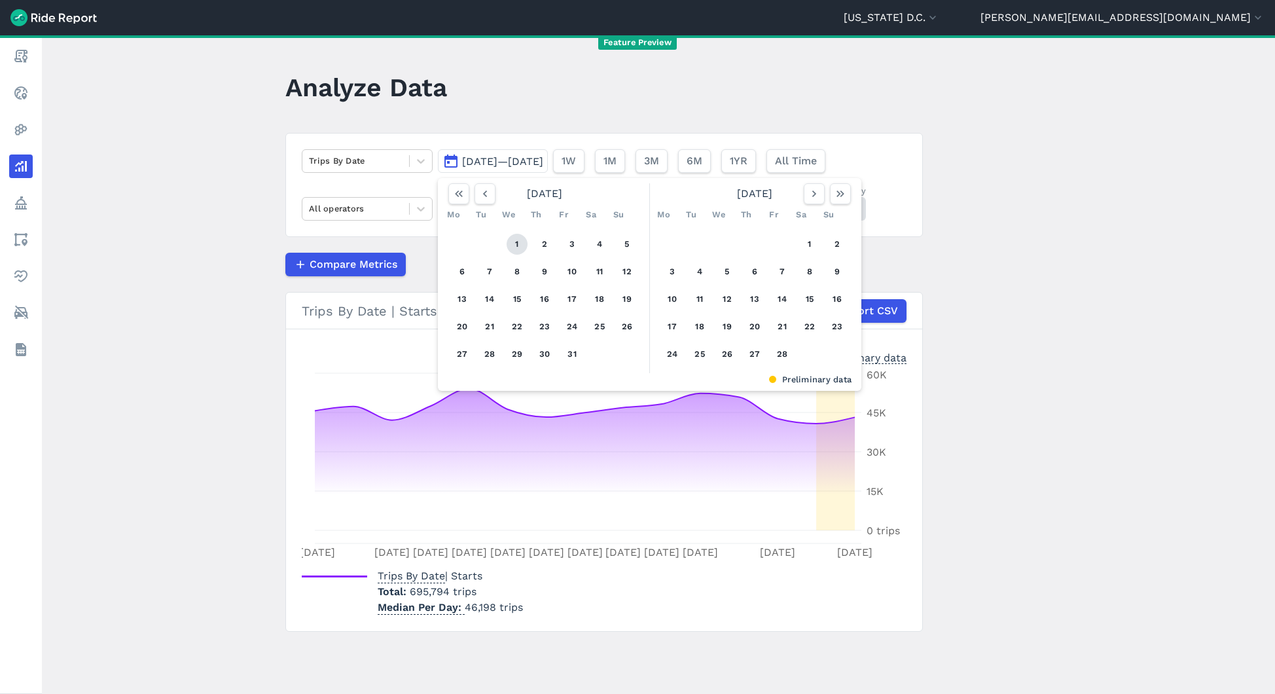
click at [518, 243] on button "1" at bounding box center [517, 244] width 21 height 21
click at [834, 196] on icon "button" at bounding box center [840, 193] width 13 height 13
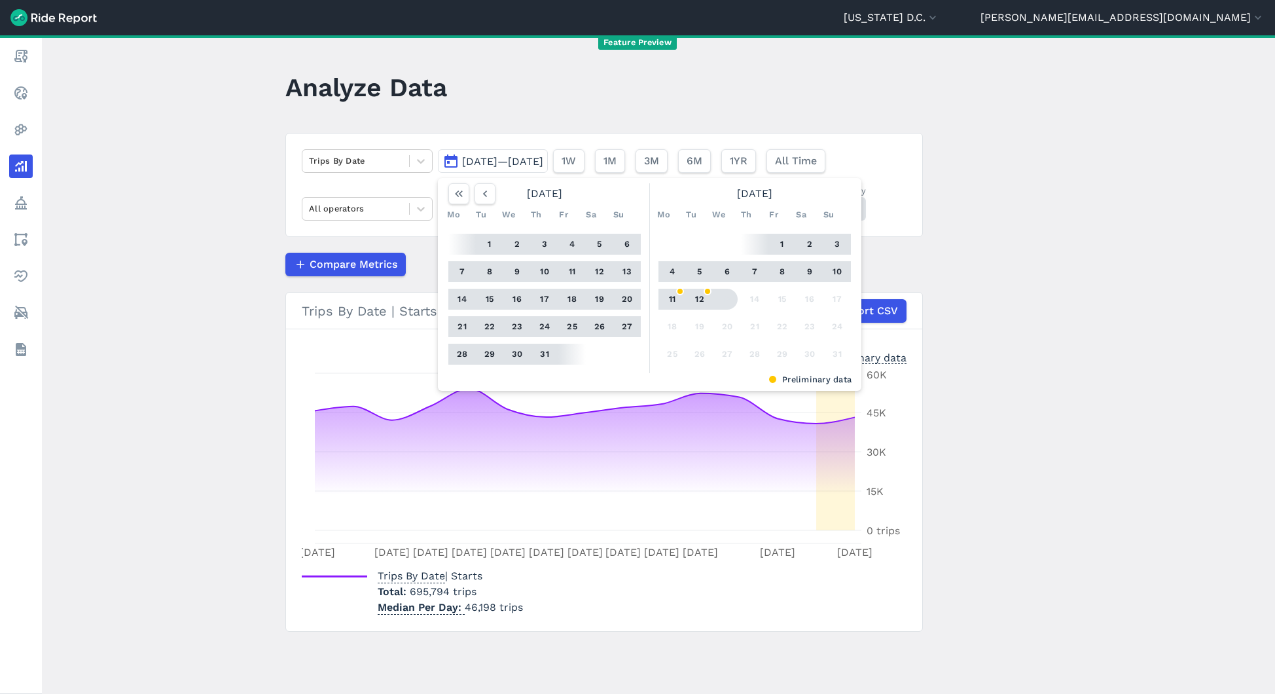
click at [697, 303] on button "12" at bounding box center [699, 299] width 21 height 21
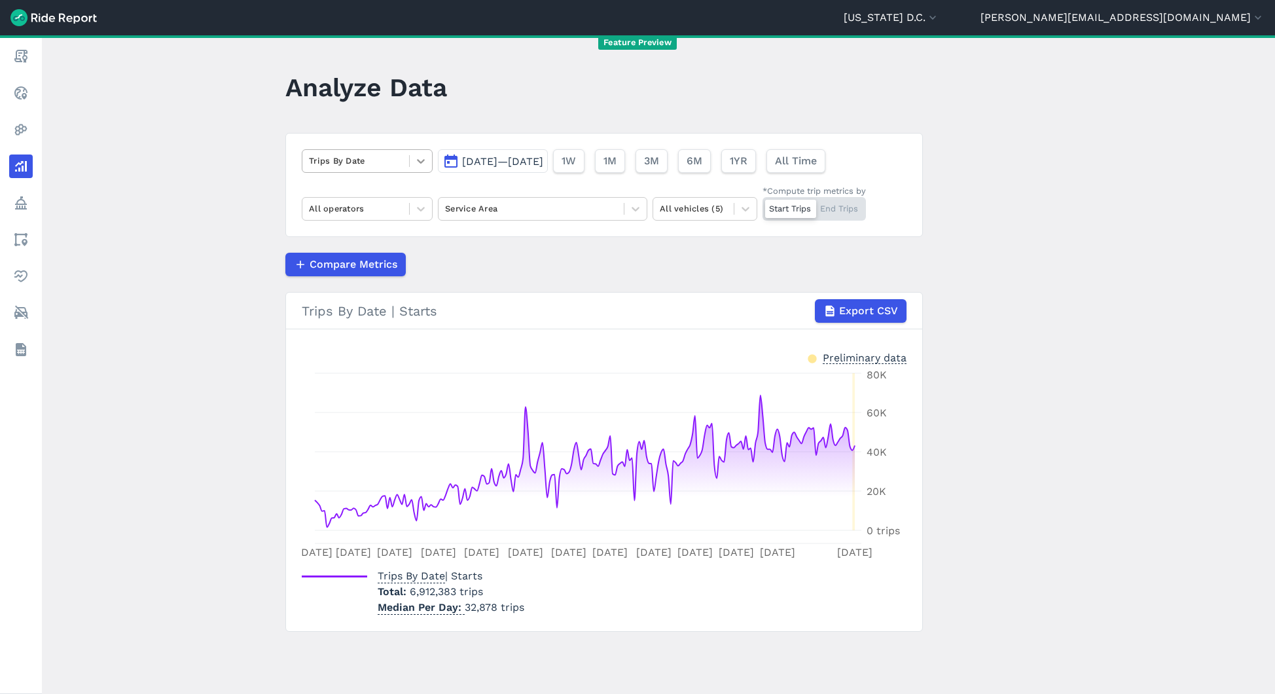
click at [418, 158] on icon at bounding box center [420, 160] width 13 height 13
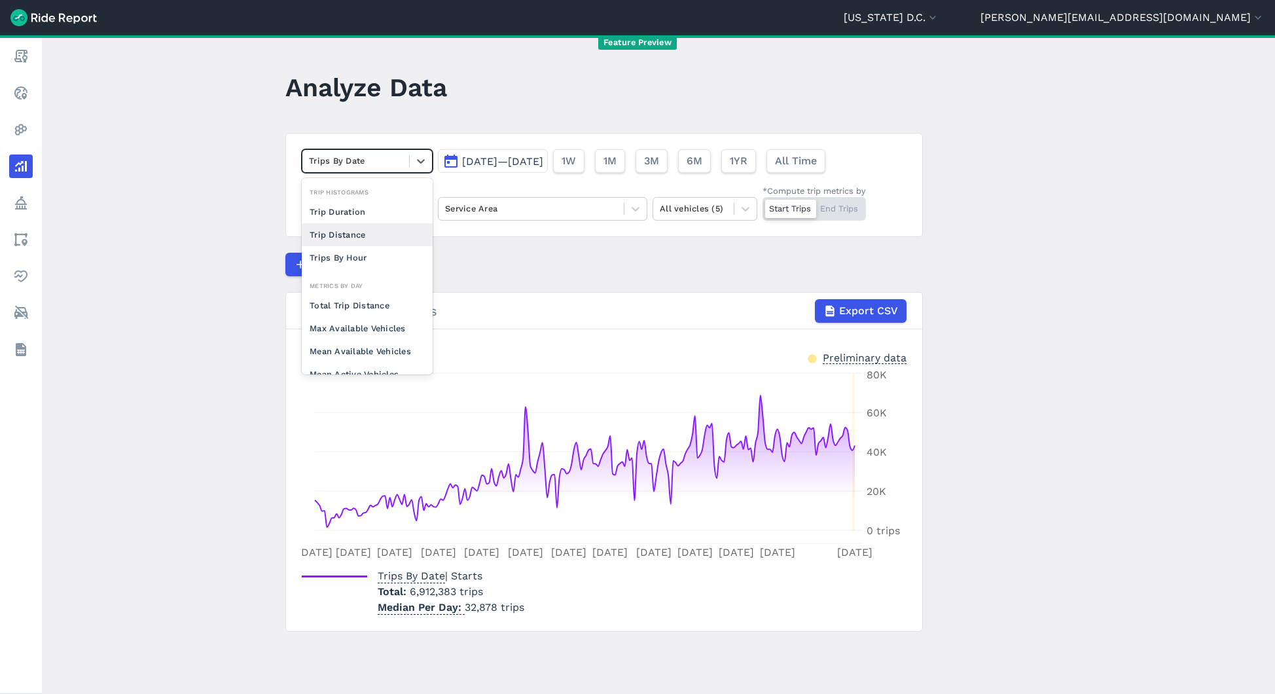
click at [376, 230] on div "Trip Distance" at bounding box center [367, 234] width 131 height 23
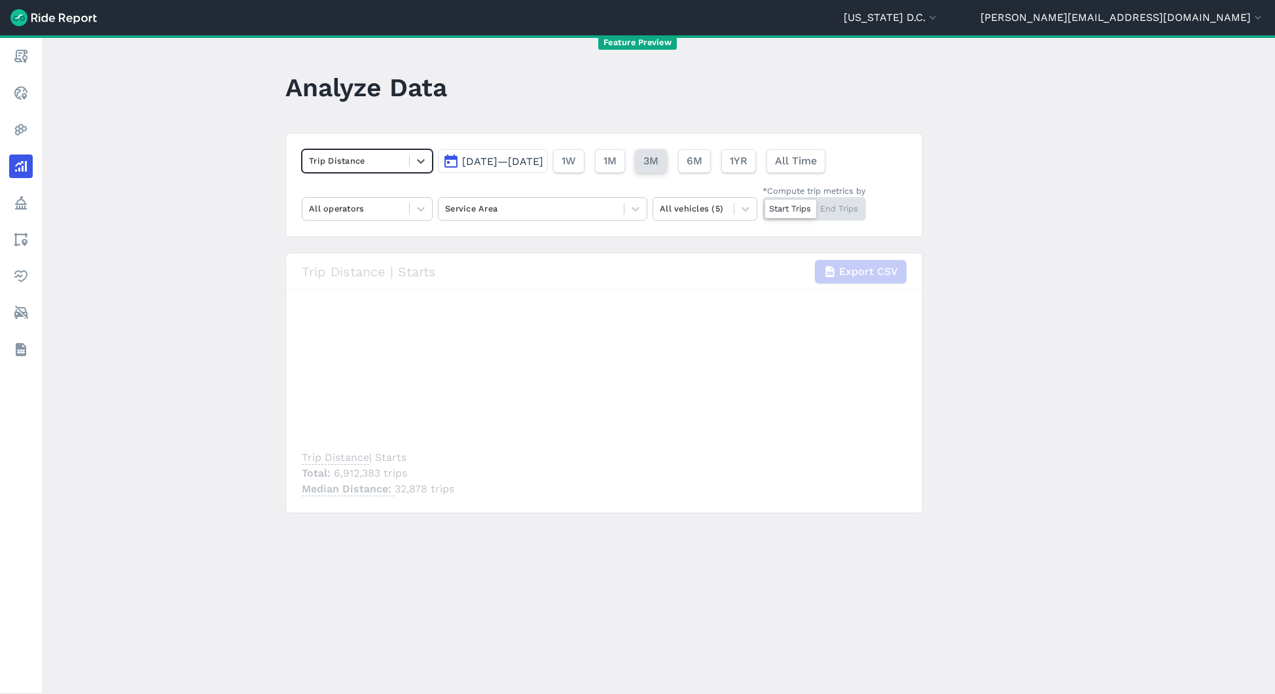
click at [659, 166] on span "3M" at bounding box center [650, 161] width 15 height 16
click at [583, 203] on div at bounding box center [531, 208] width 172 height 15
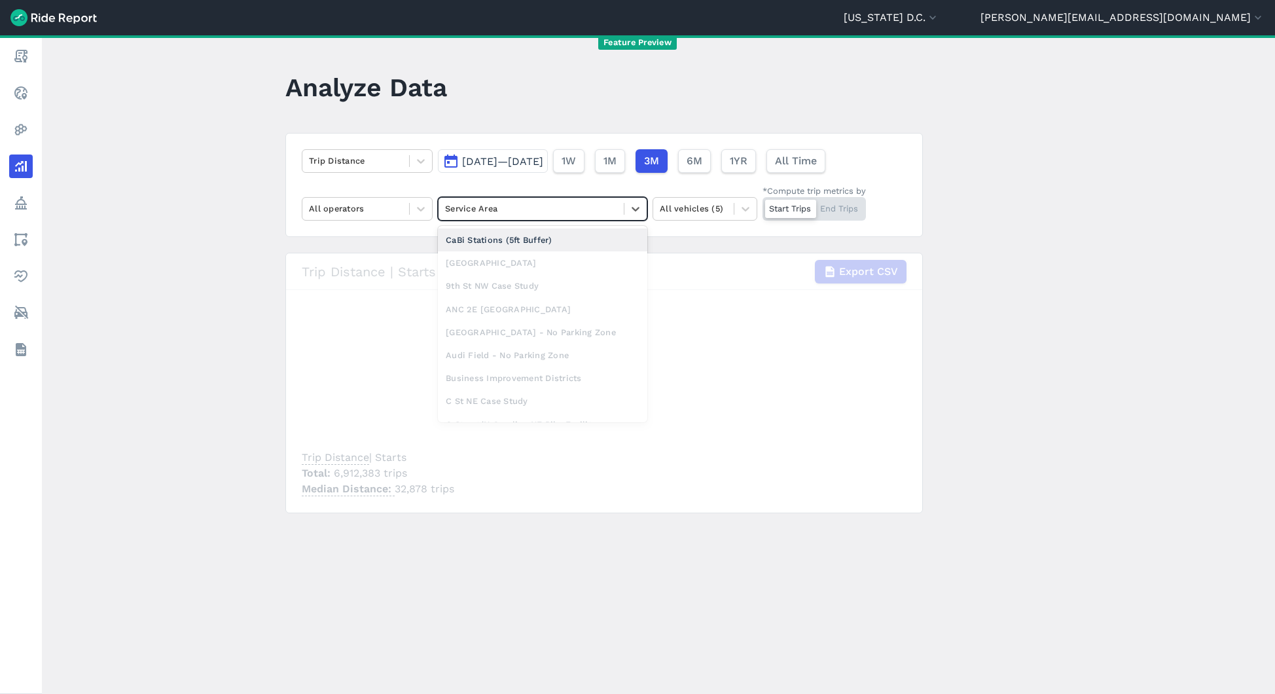
click at [583, 203] on div at bounding box center [531, 208] width 172 height 15
click at [616, 159] on span "1M" at bounding box center [609, 161] width 13 height 16
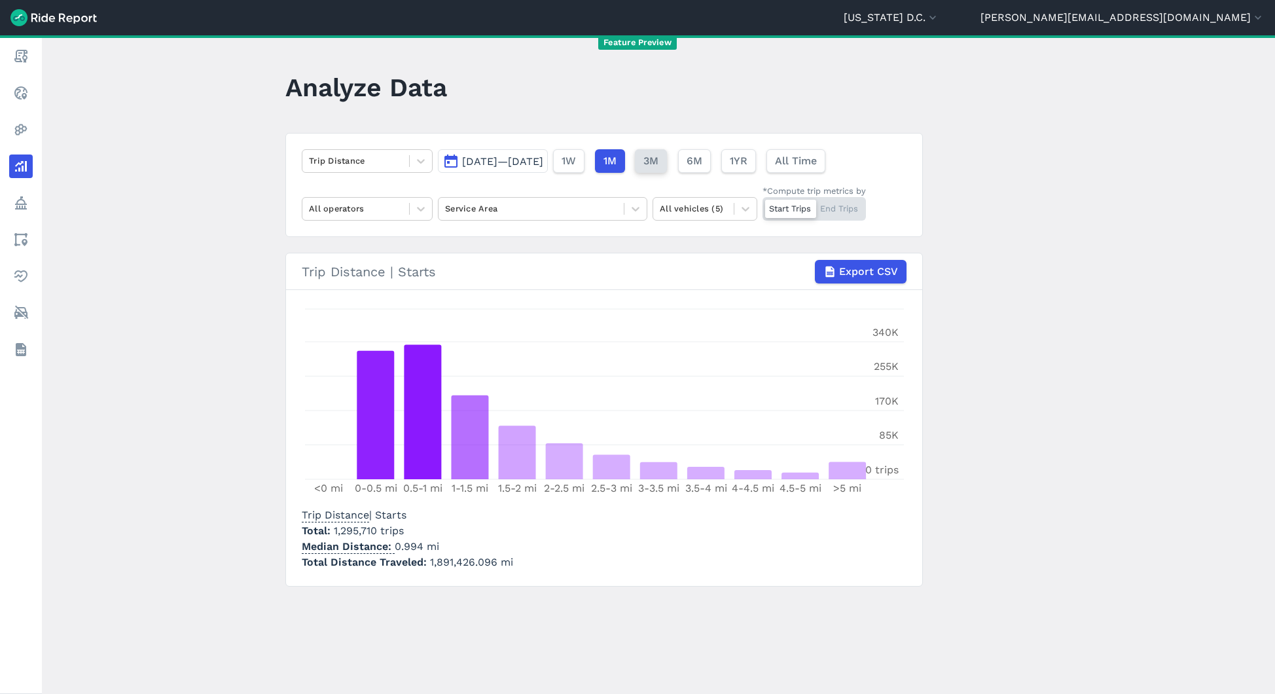
click at [659, 161] on span "3M" at bounding box center [650, 161] width 15 height 16
click at [416, 209] on icon at bounding box center [420, 208] width 13 height 13
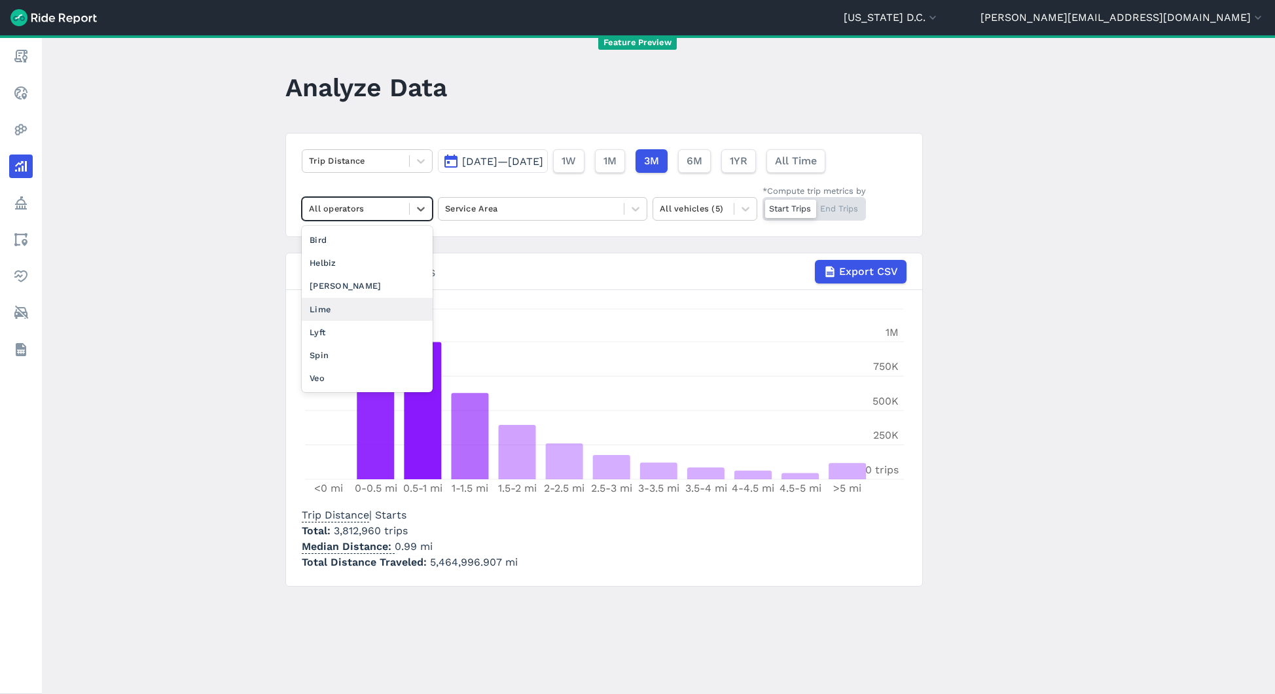
click at [341, 308] on div "Lime" at bounding box center [367, 309] width 131 height 23
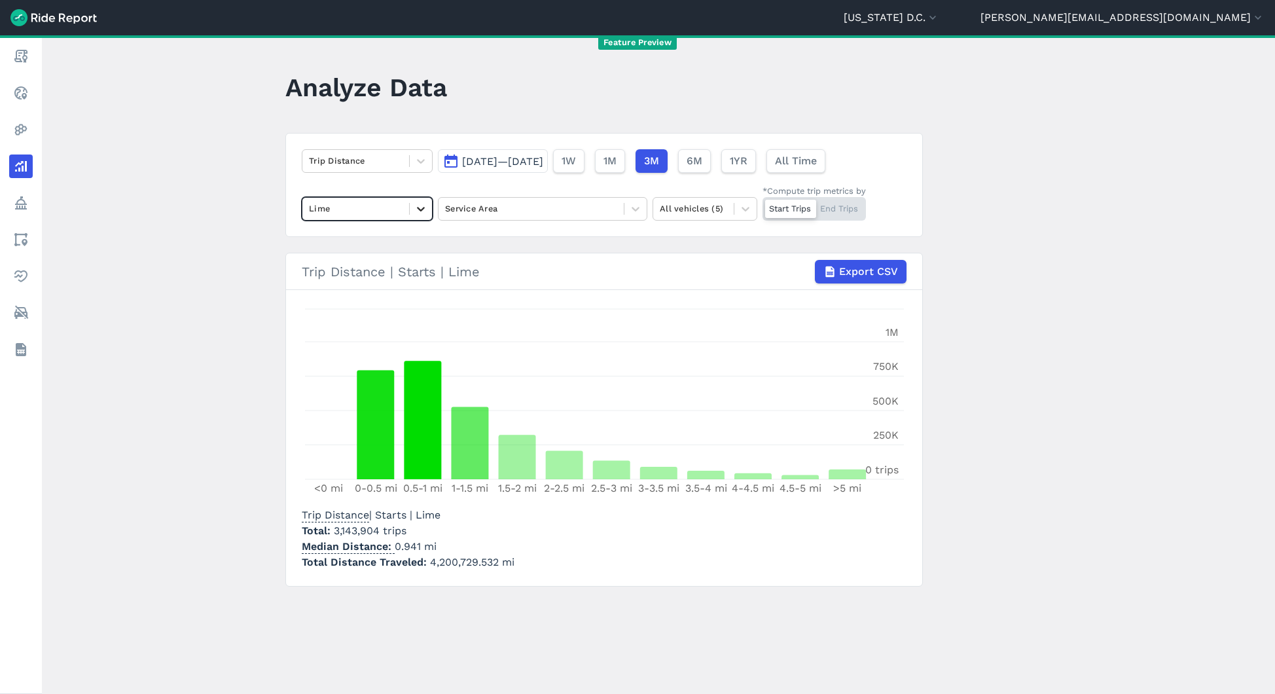
click at [414, 206] on icon at bounding box center [420, 208] width 13 height 13
click at [372, 310] on div "[PERSON_NAME]" at bounding box center [367, 309] width 131 height 23
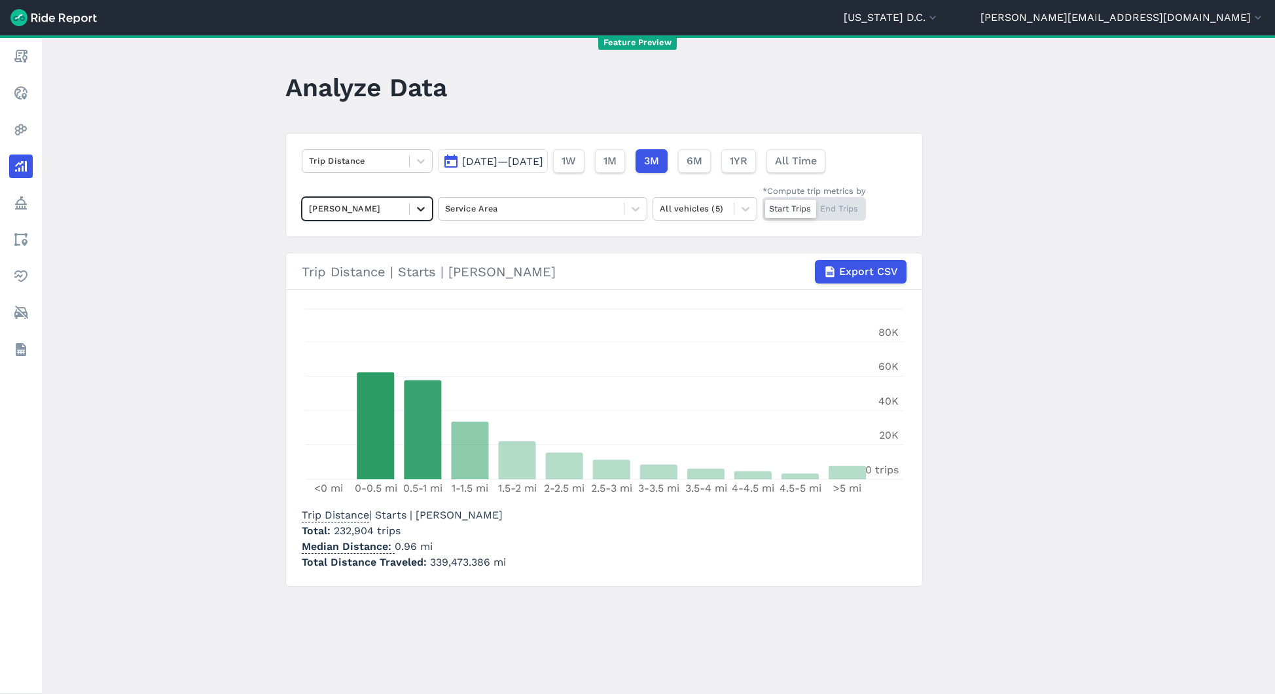
click at [418, 211] on icon at bounding box center [420, 208] width 13 height 13
click at [353, 307] on div "Lime" at bounding box center [367, 309] width 131 height 23
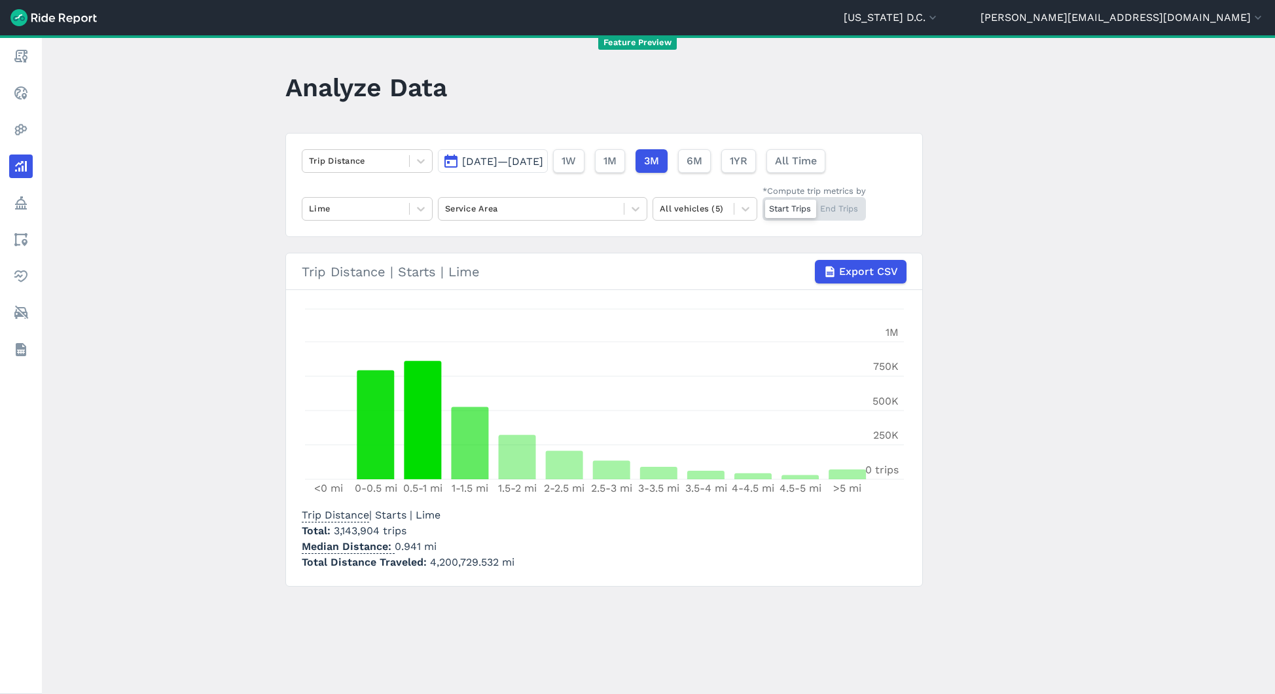
click at [446, 547] on p "Median Distance 0.941 mi" at bounding box center [408, 547] width 213 height 16
click at [410, 164] on div at bounding box center [421, 161] width 22 height 22
click at [488, 103] on header "Analyze Data" at bounding box center [611, 92] width 653 height 50
click at [422, 163] on icon at bounding box center [420, 160] width 13 height 13
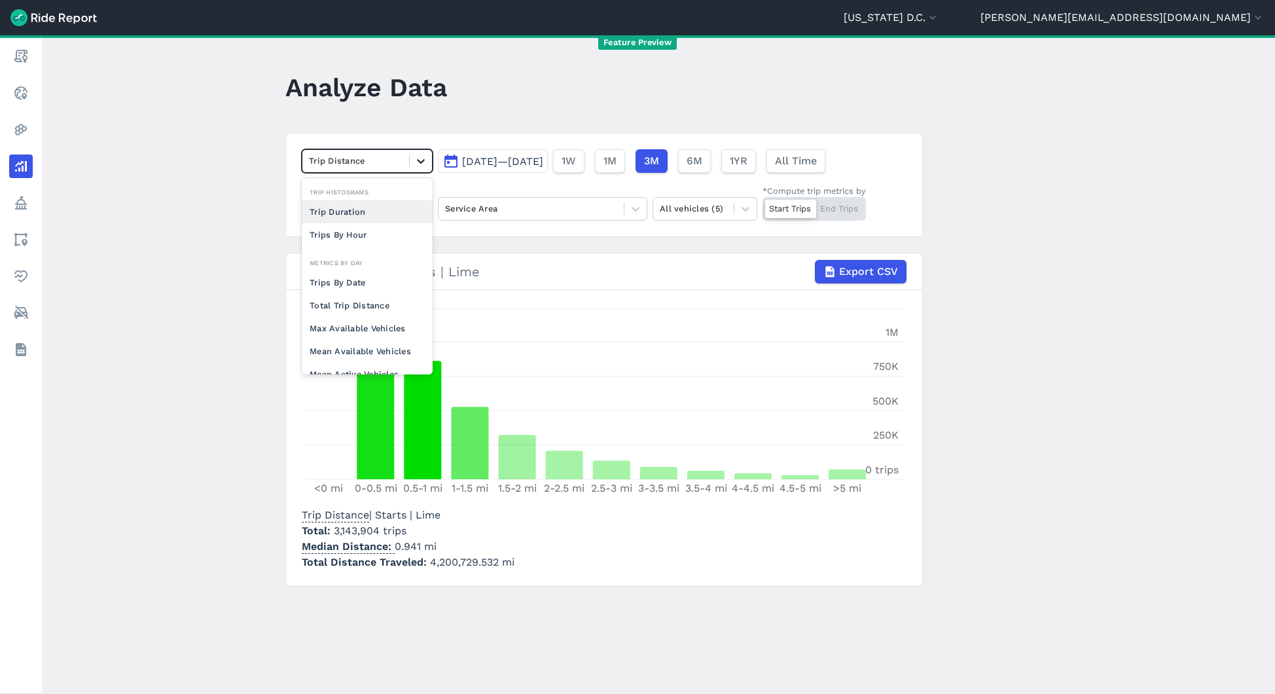
click at [422, 163] on icon at bounding box center [420, 160] width 13 height 13
